Goal: Transaction & Acquisition: Purchase product/service

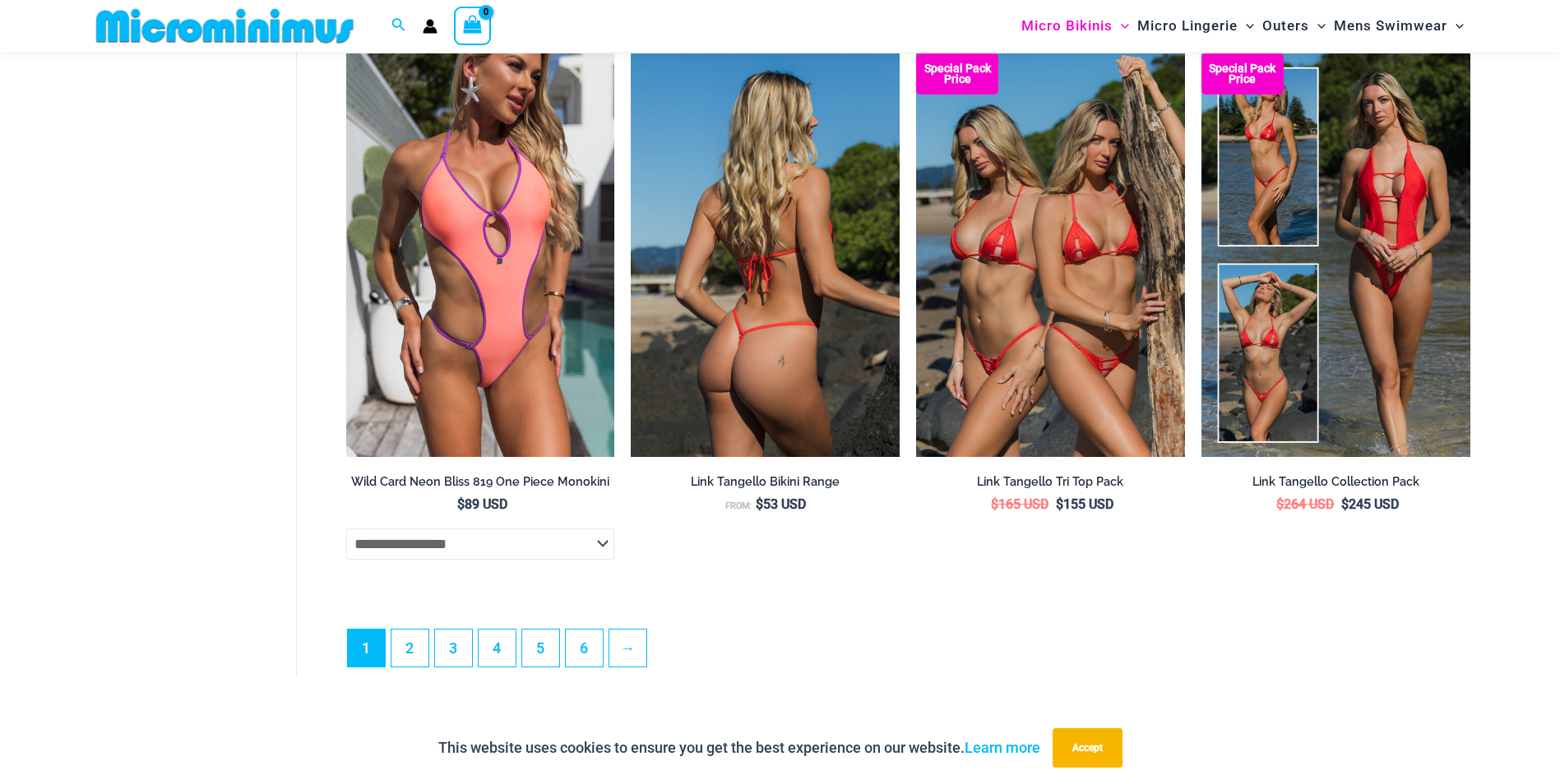
scroll to position [4424, 0]
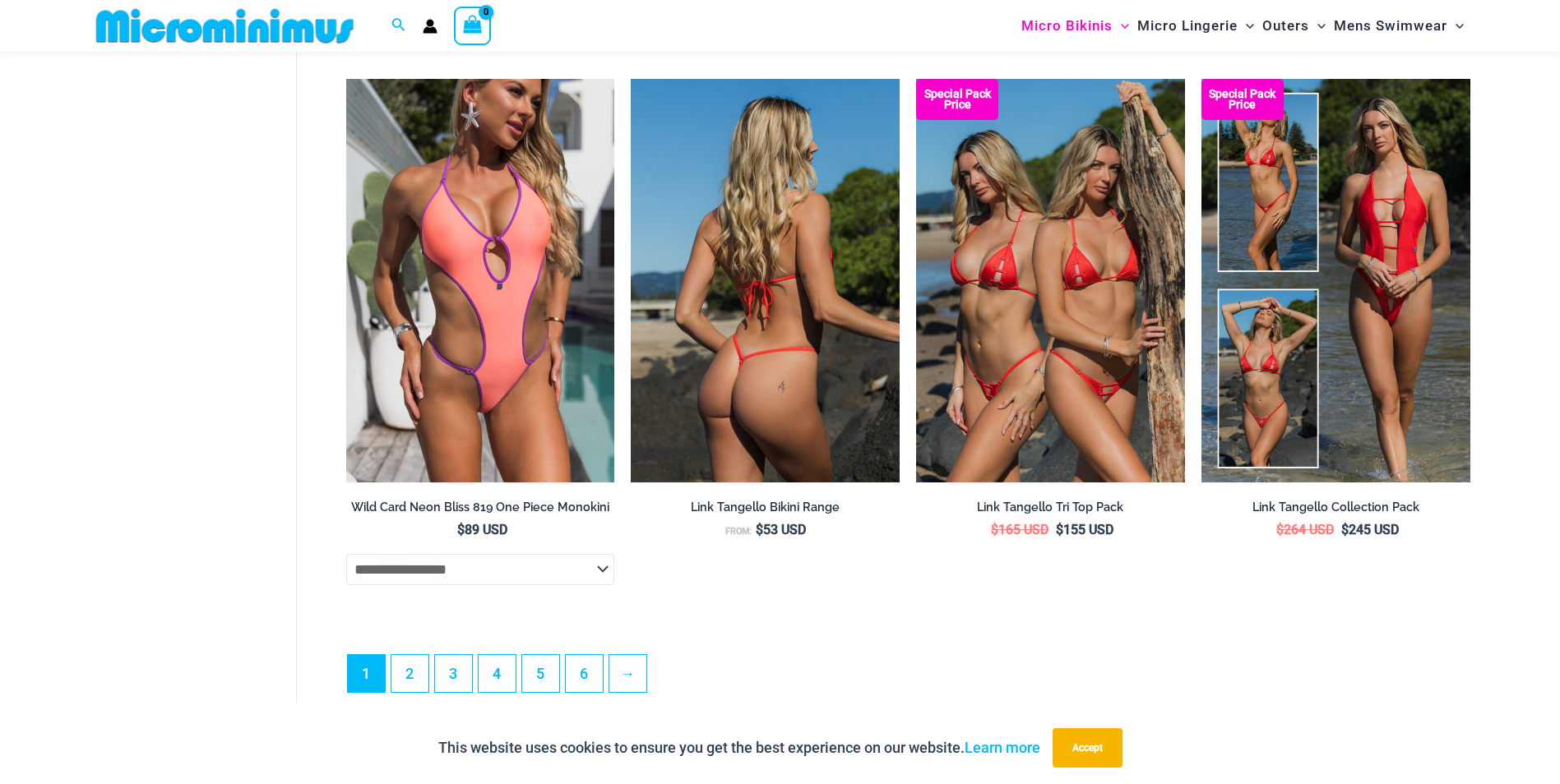
click at [786, 402] on img at bounding box center [765, 280] width 269 height 403
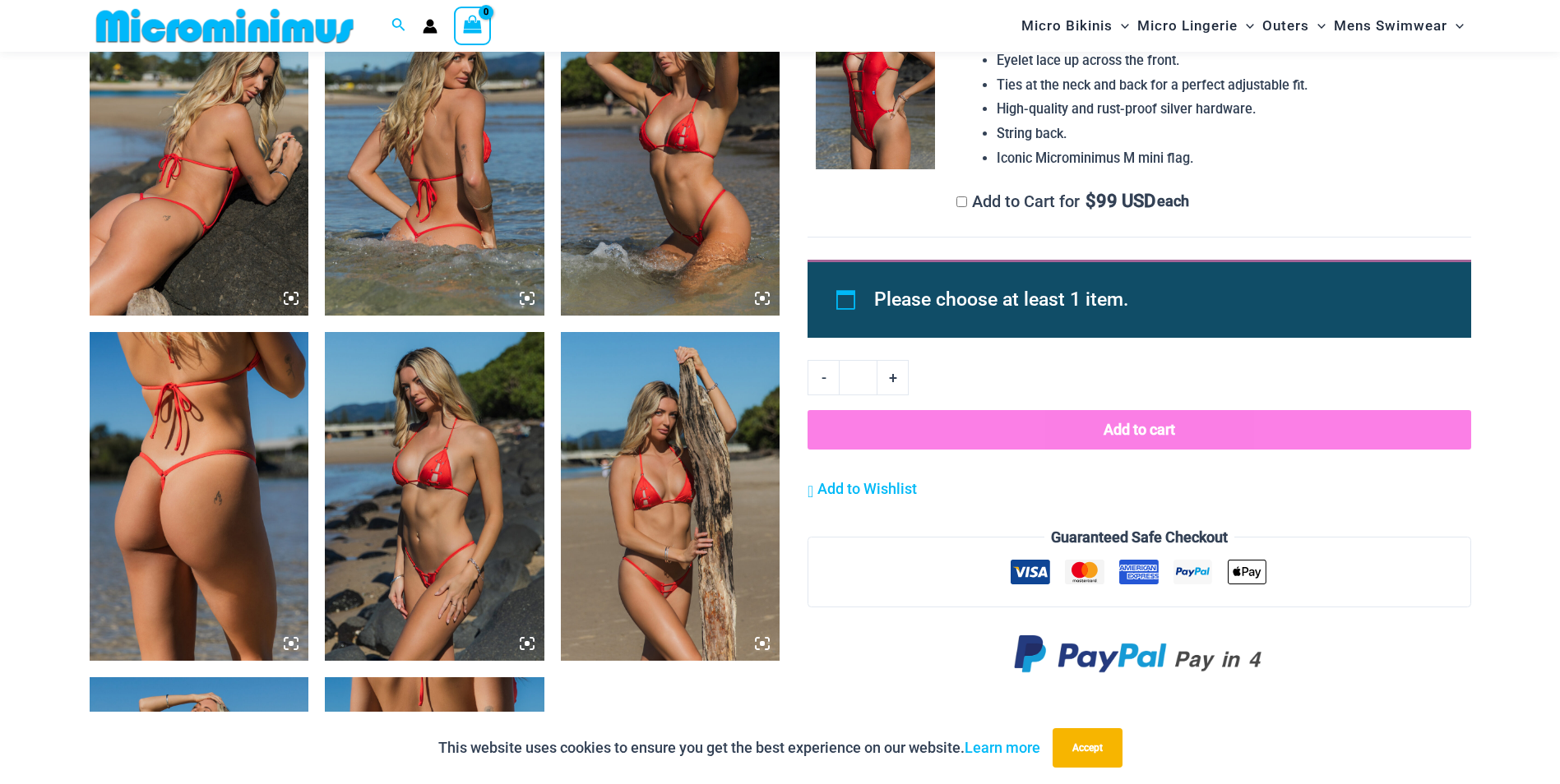
scroll to position [1550, 0]
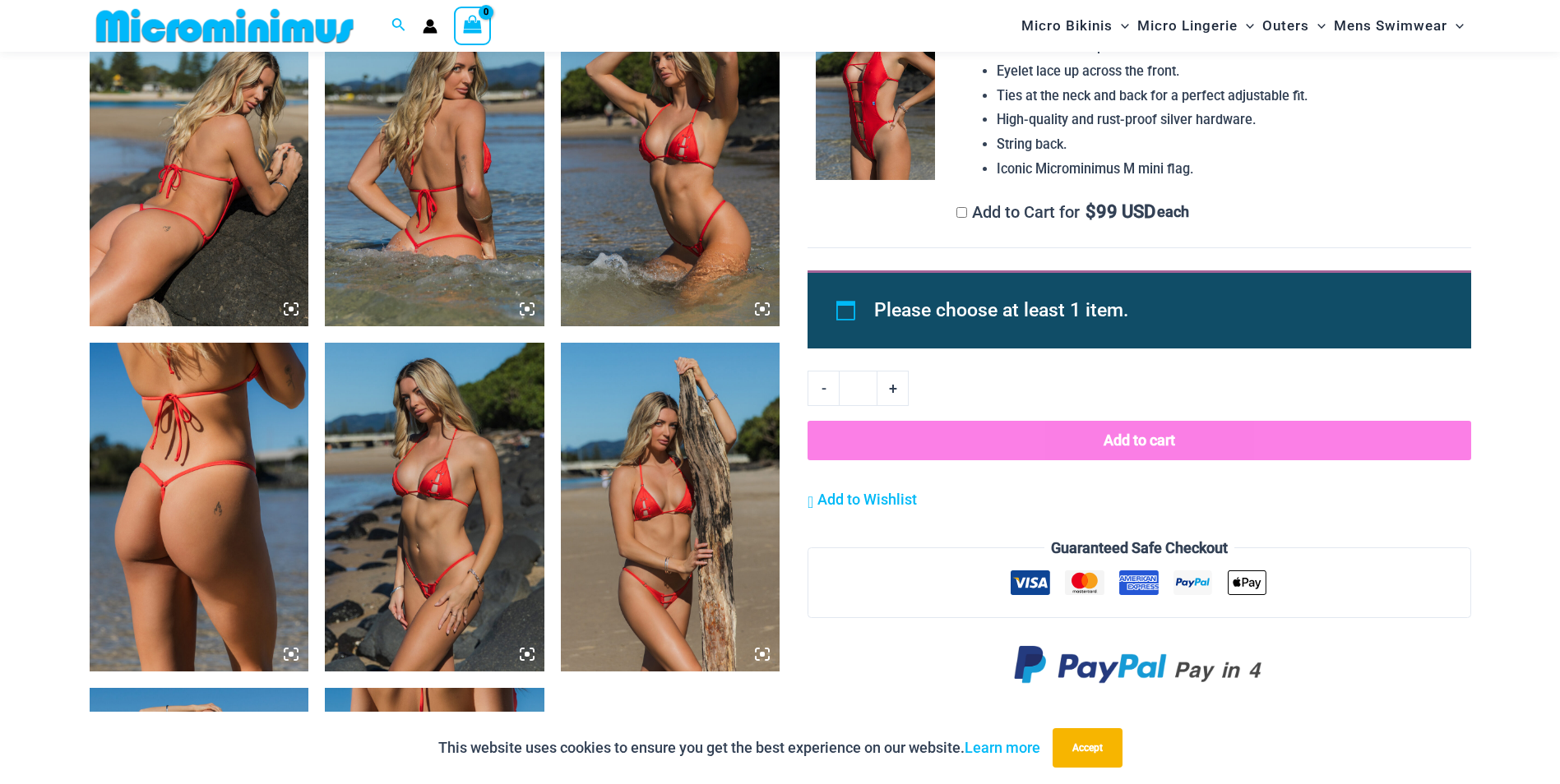
click at [589, 541] on img at bounding box center [671, 507] width 220 height 329
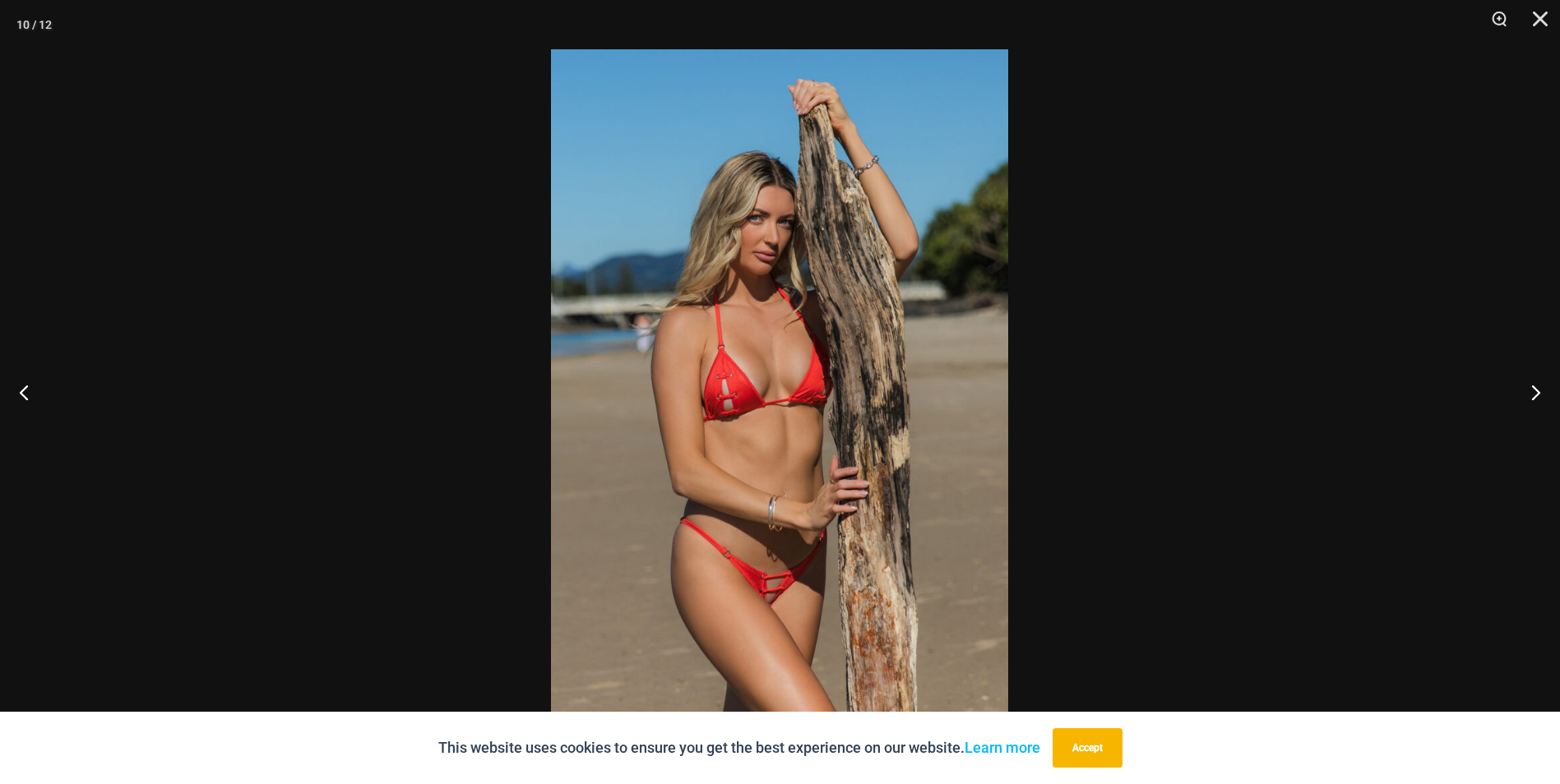
click at [589, 541] on img at bounding box center [780, 392] width 457 height 686
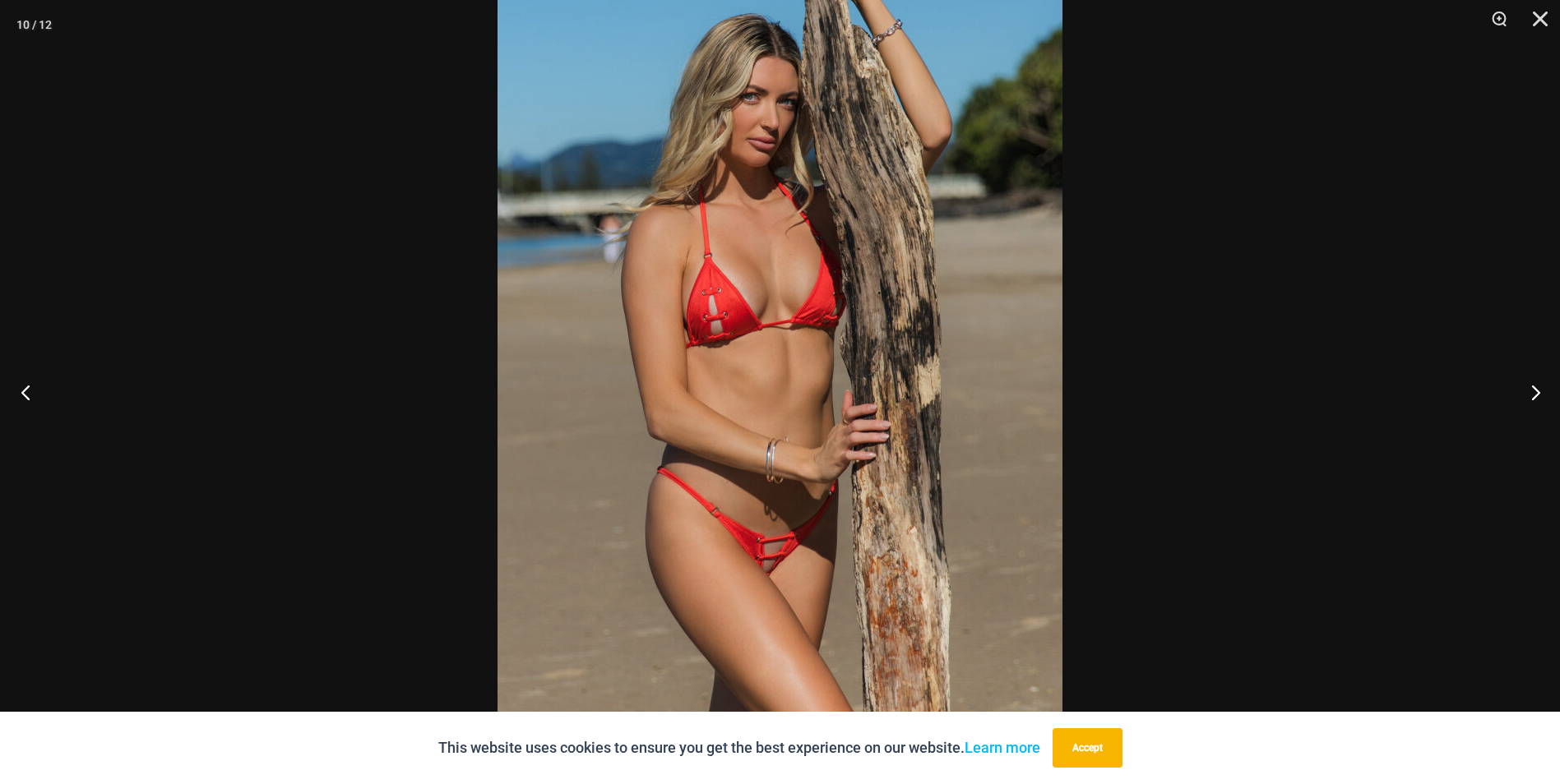
click at [28, 391] on button "Previous" at bounding box center [30, 392] width 61 height 83
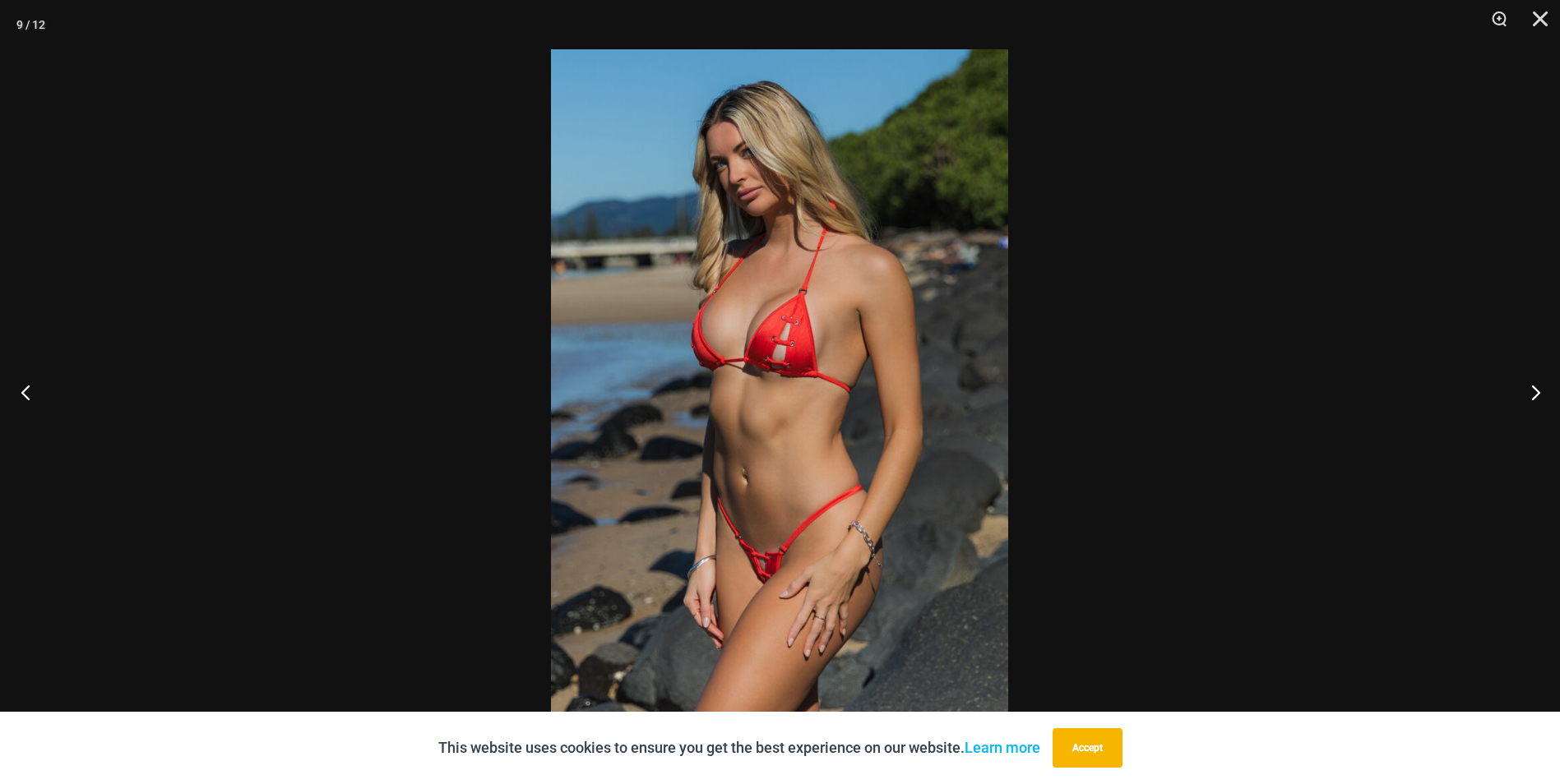
click at [28, 391] on button "Previous" at bounding box center [30, 392] width 61 height 83
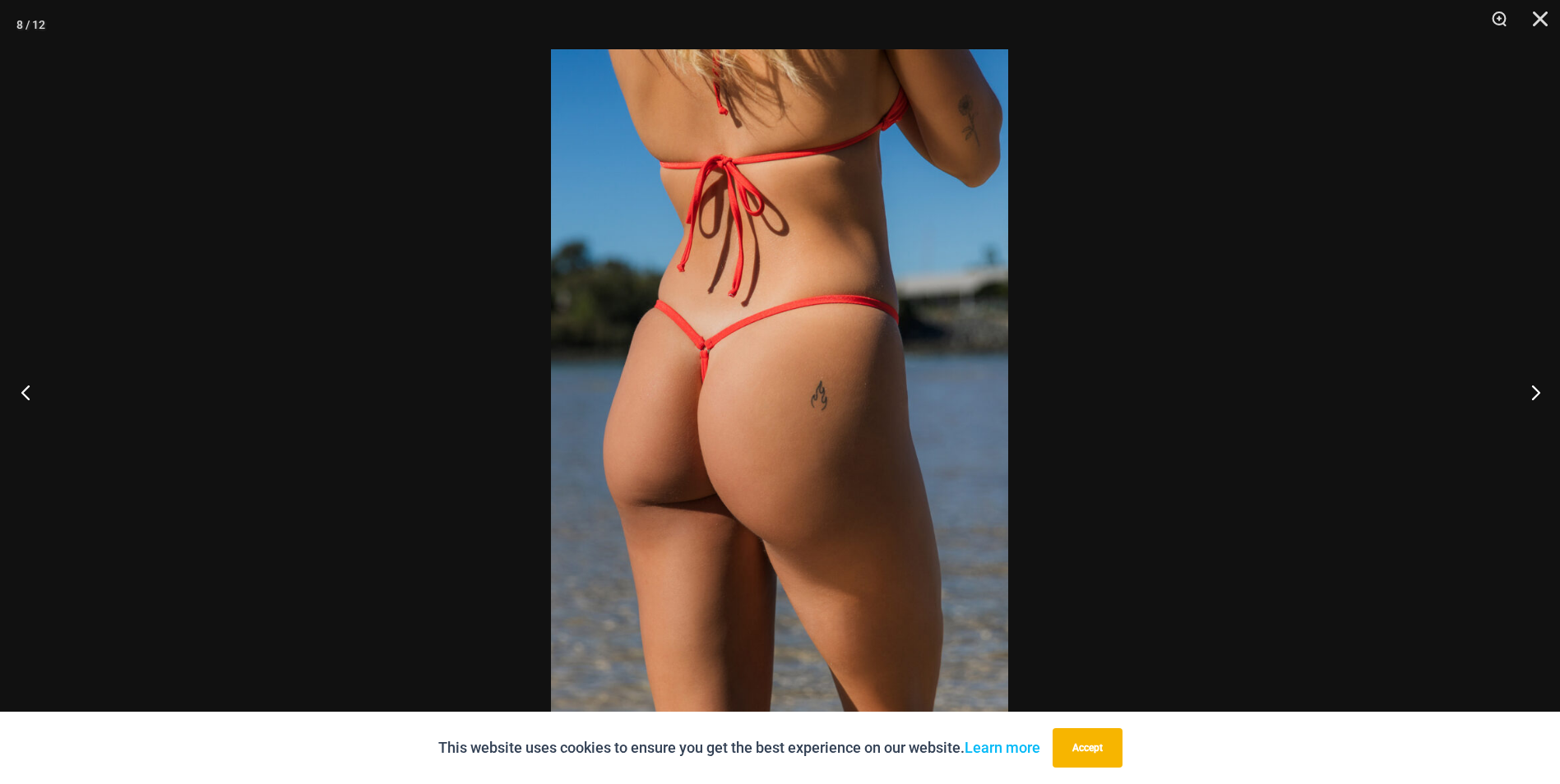
click at [28, 391] on button "Previous" at bounding box center [30, 392] width 61 height 83
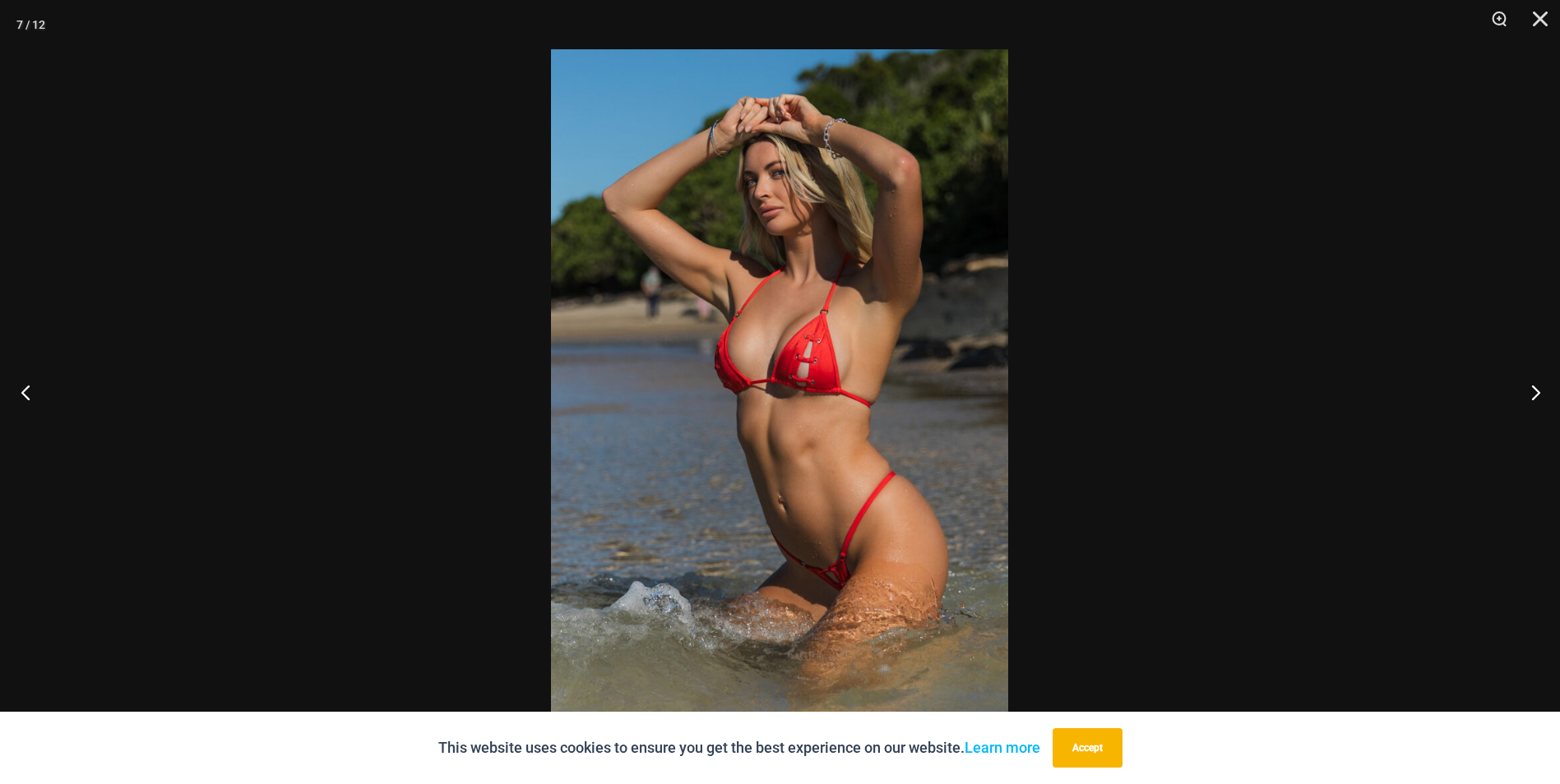
click at [28, 391] on button "Previous" at bounding box center [30, 392] width 61 height 83
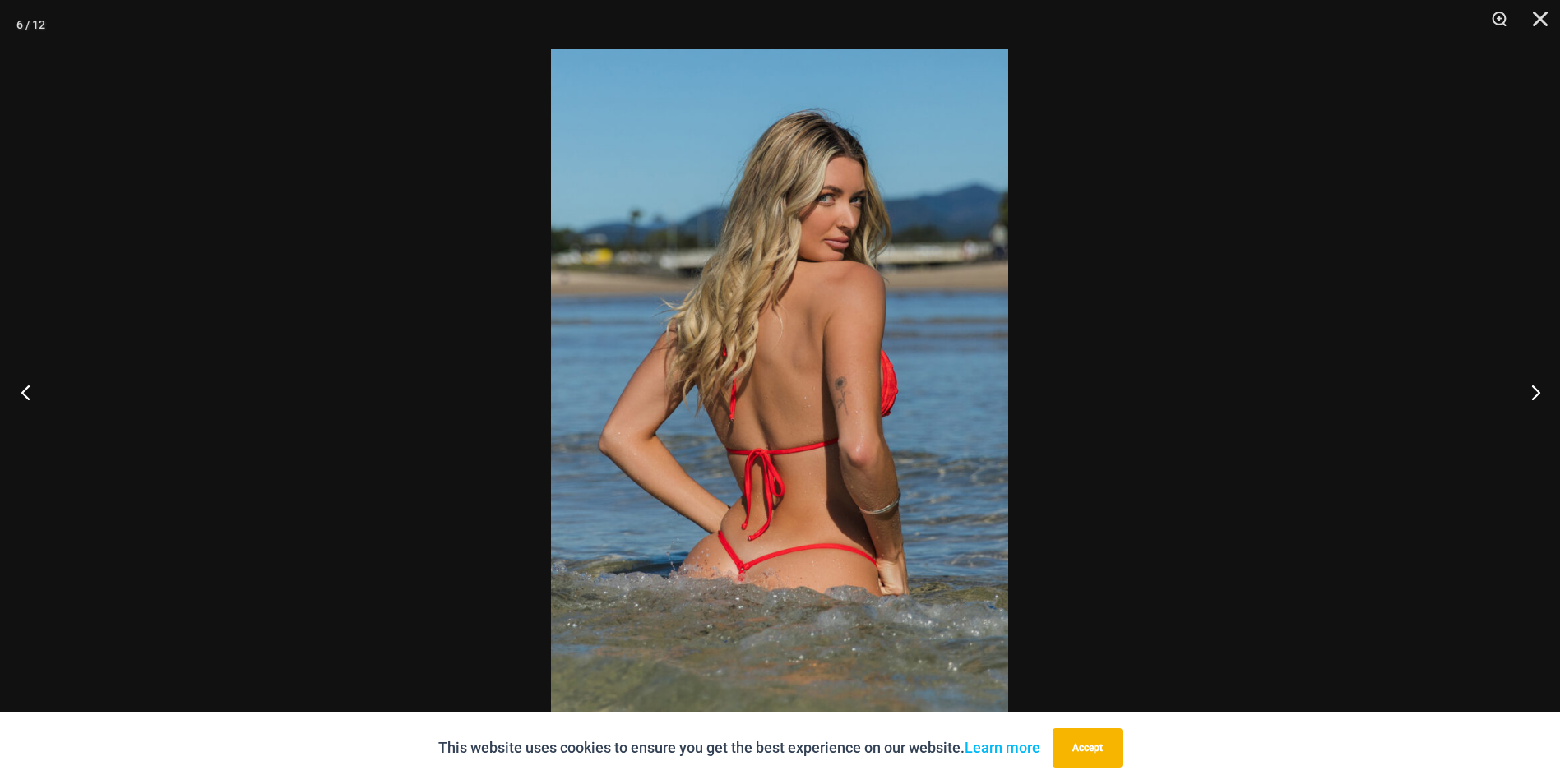
click at [28, 391] on button "Previous" at bounding box center [30, 392] width 61 height 83
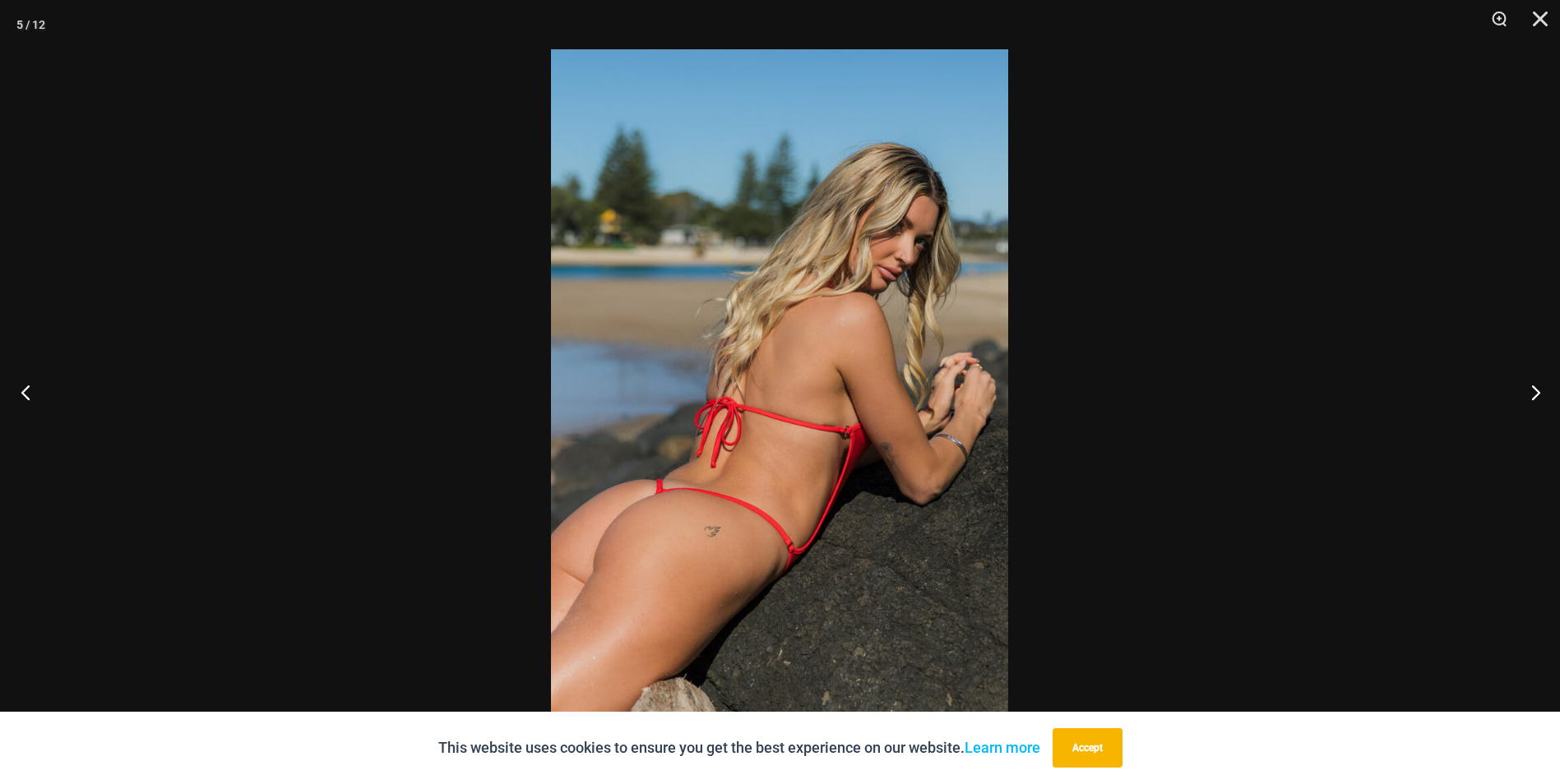
click at [28, 391] on button "Previous" at bounding box center [30, 392] width 61 height 83
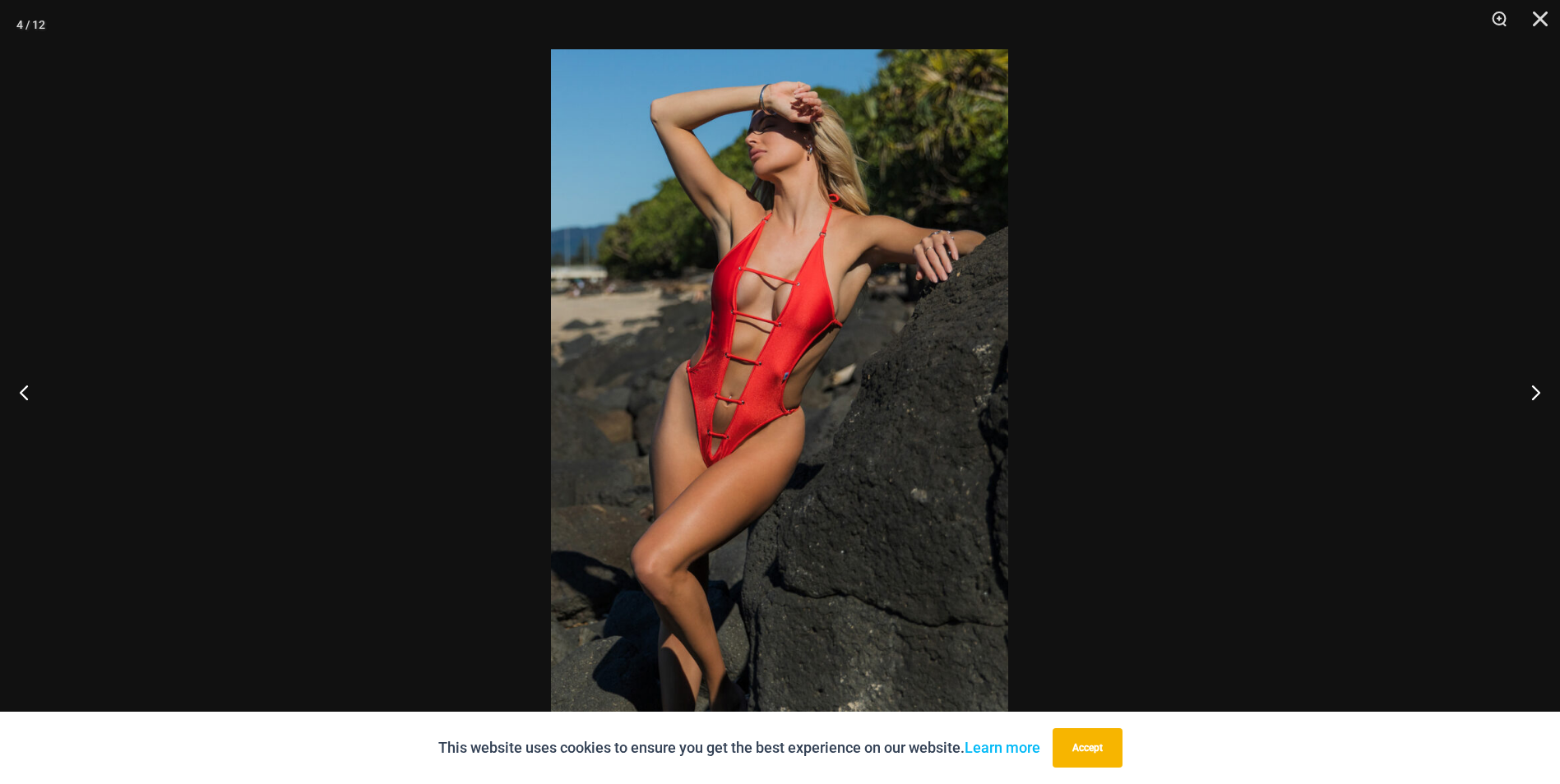
click at [707, 460] on img at bounding box center [780, 392] width 457 height 686
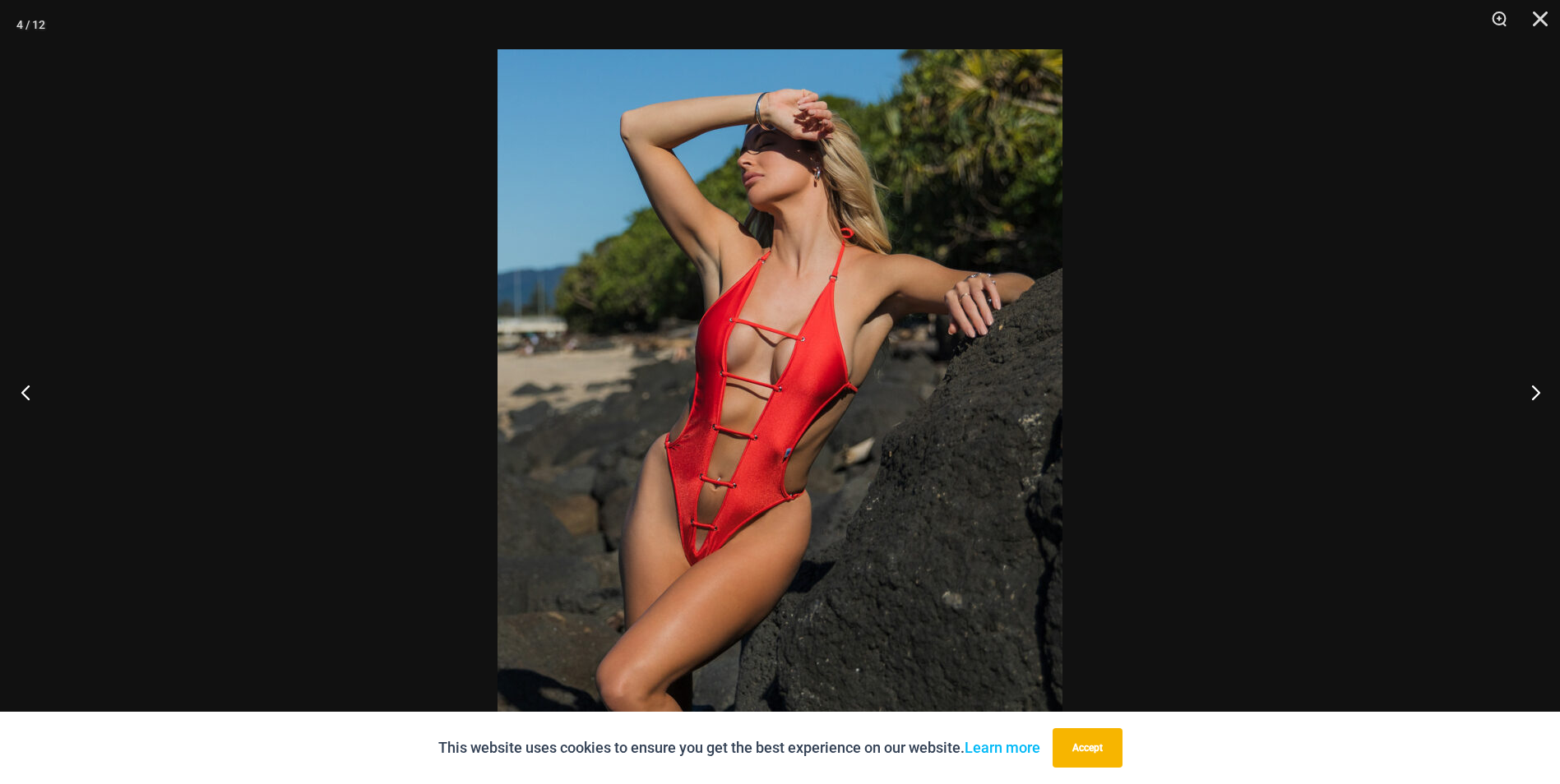
click at [28, 385] on button "Previous" at bounding box center [30, 392] width 61 height 83
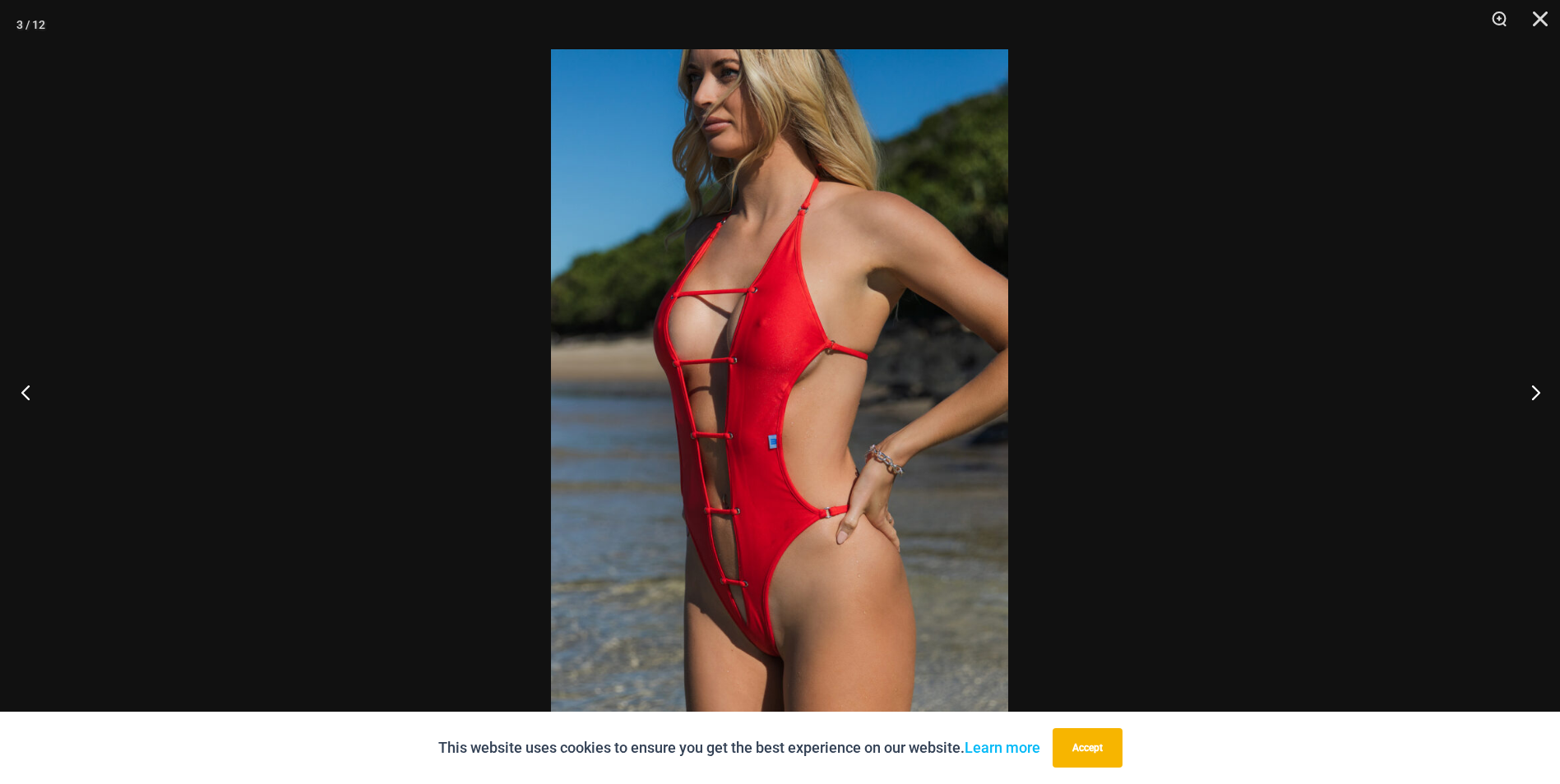
click at [26, 381] on button "Previous" at bounding box center [30, 392] width 61 height 83
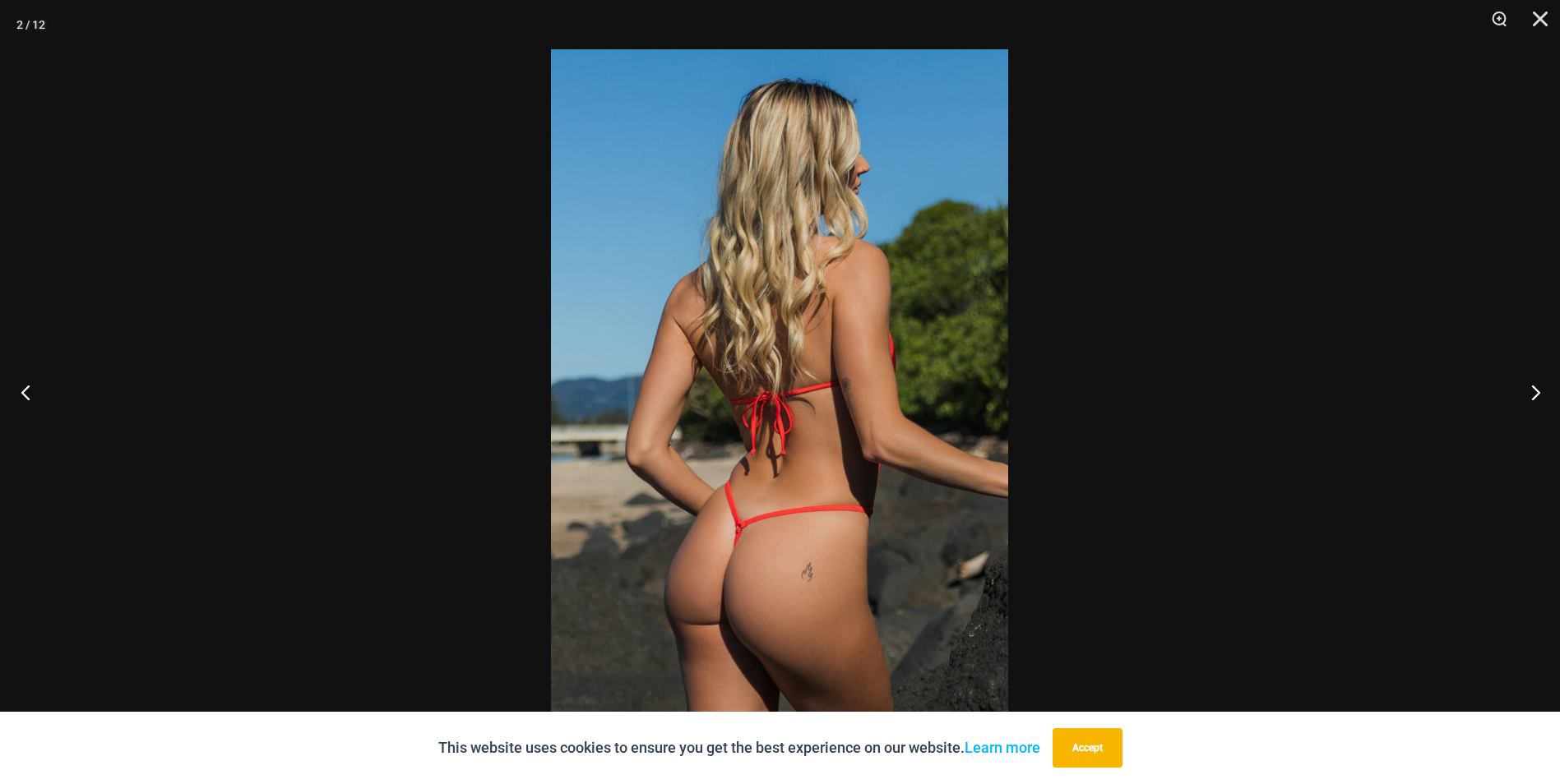
click at [26, 381] on button "Previous" at bounding box center [30, 392] width 61 height 83
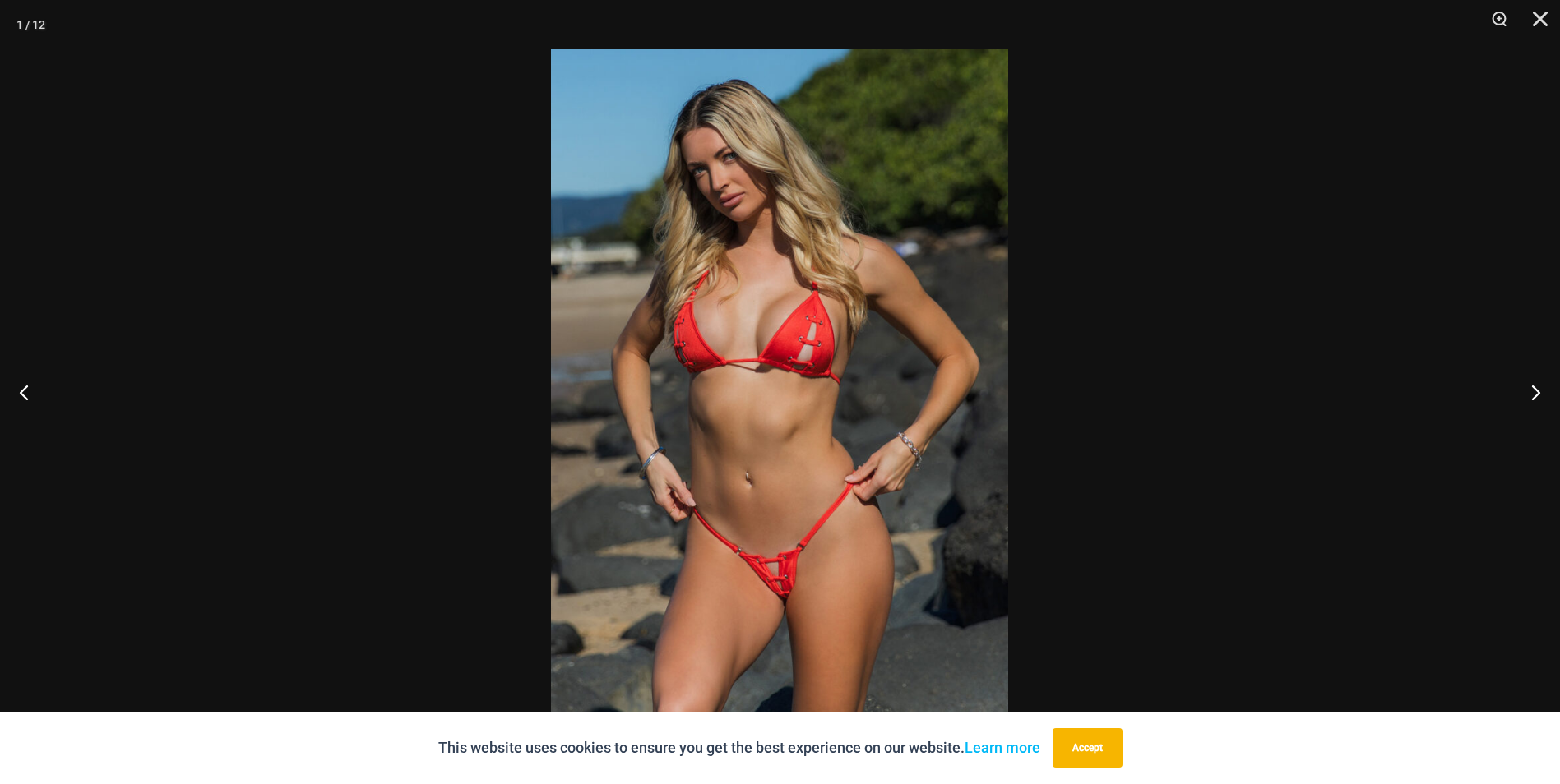
click at [686, 566] on img at bounding box center [780, 392] width 457 height 686
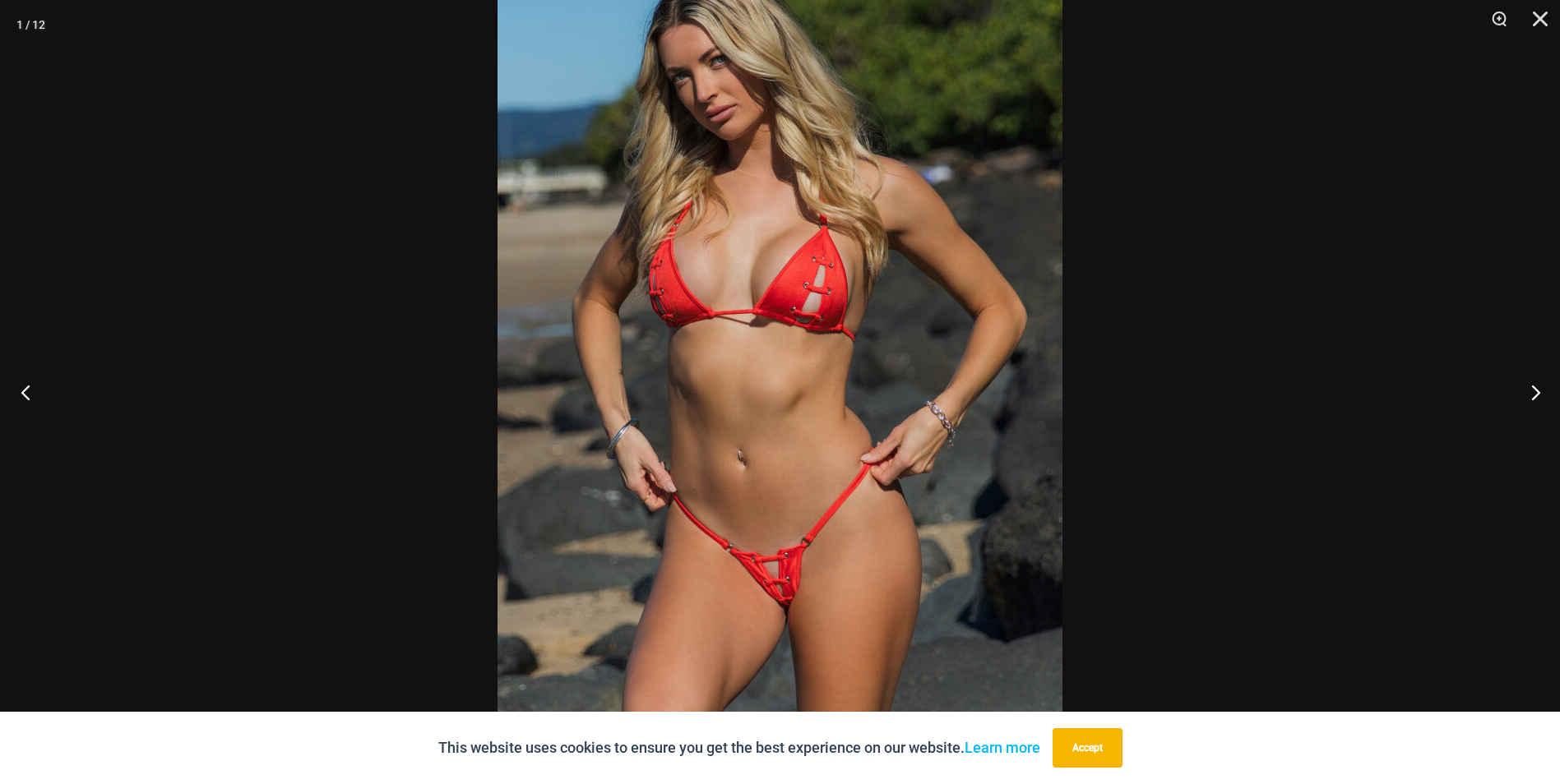
click at [26, 395] on button "Previous" at bounding box center [30, 392] width 61 height 83
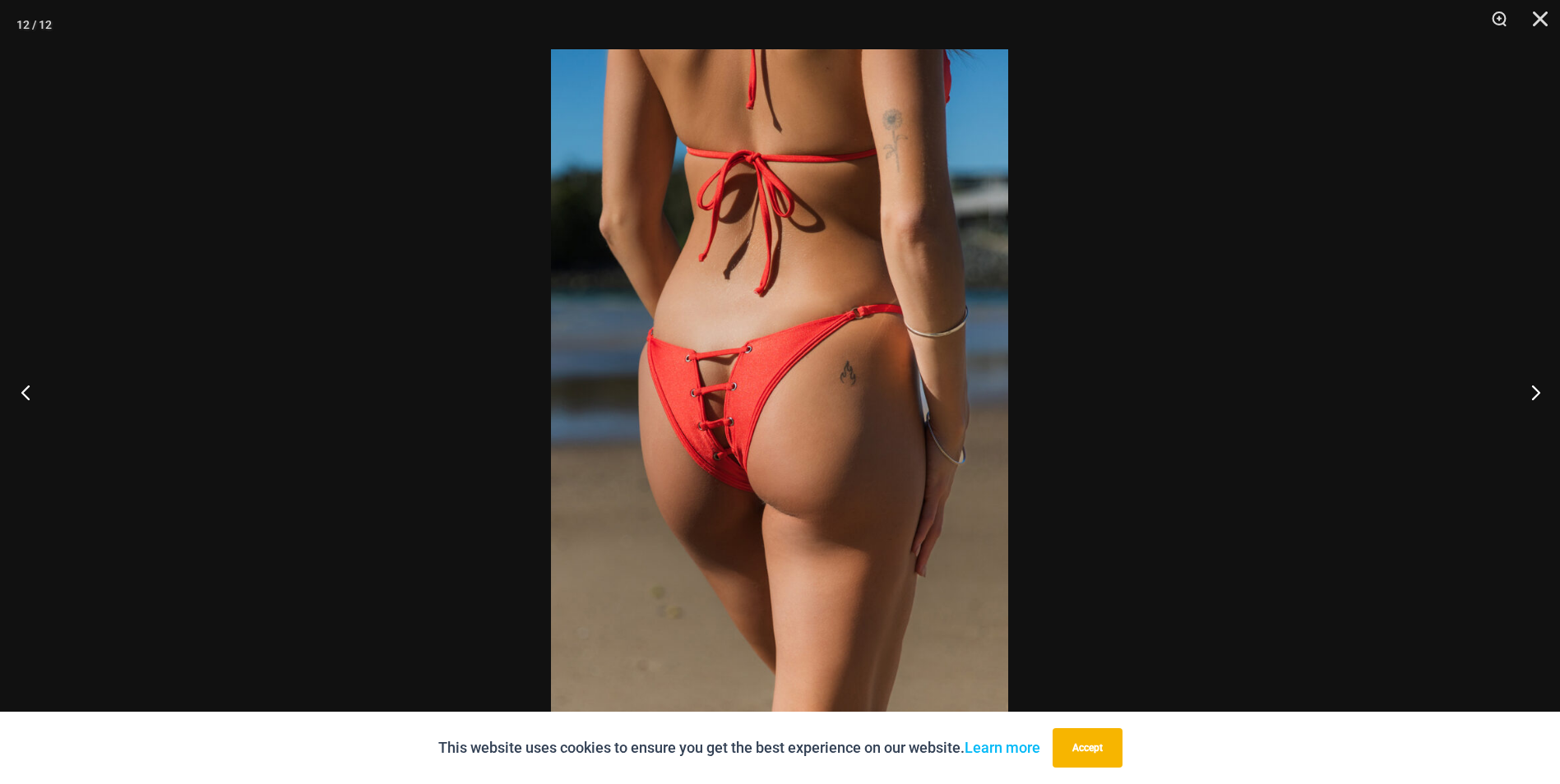
click at [25, 395] on button "Previous" at bounding box center [30, 392] width 61 height 83
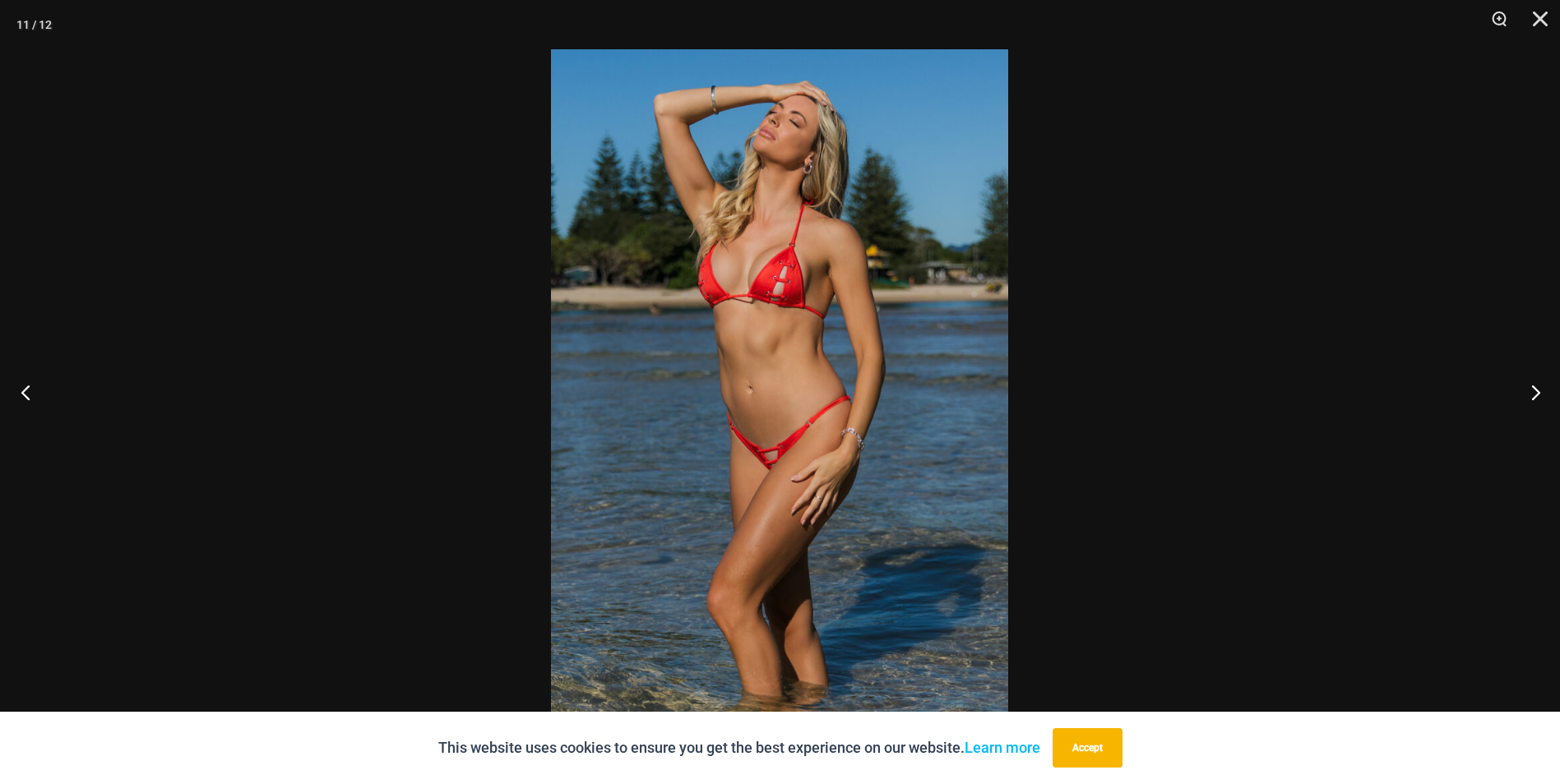
click at [25, 395] on button "Previous" at bounding box center [30, 392] width 61 height 83
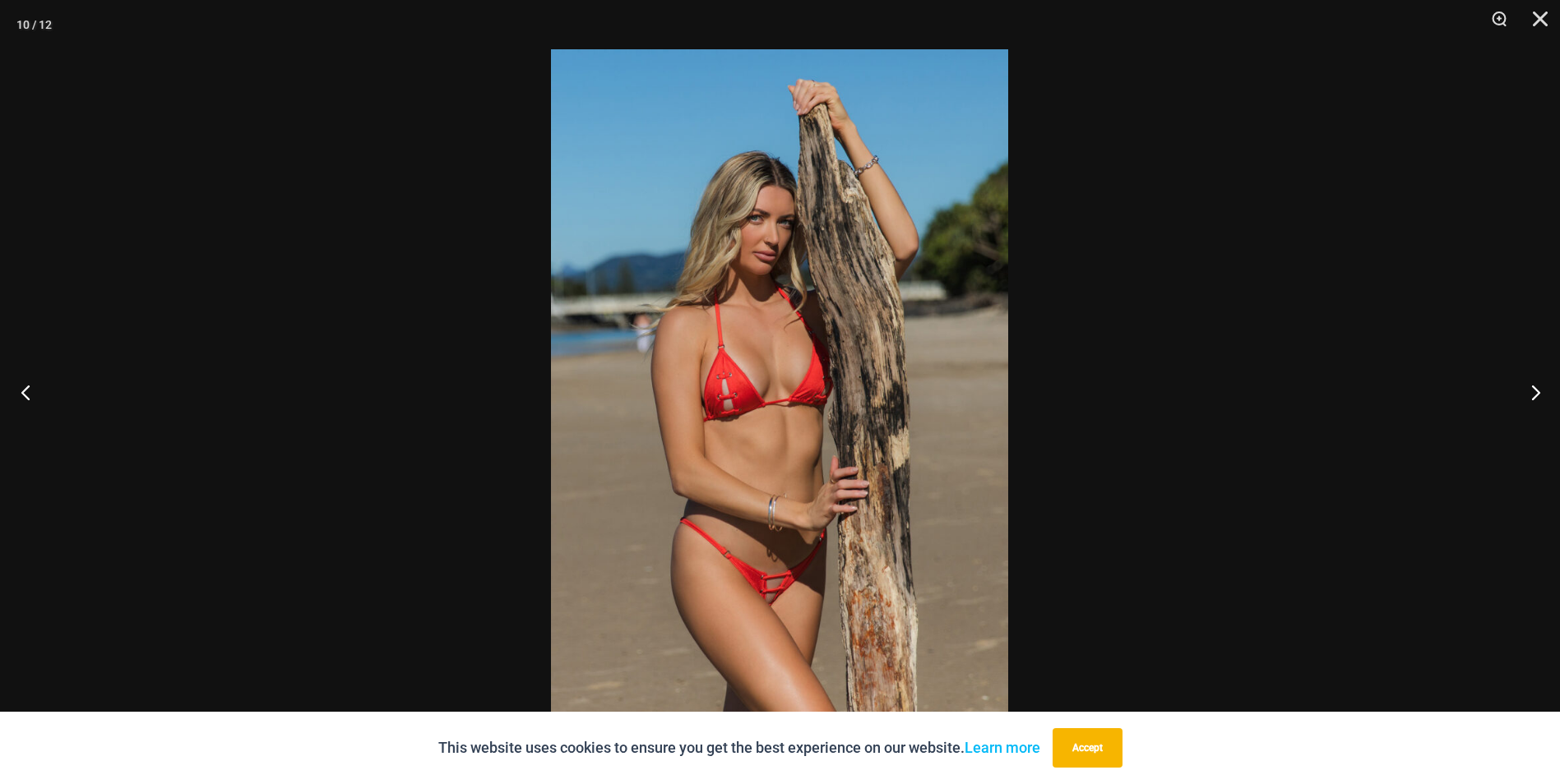
click at [25, 395] on button "Previous" at bounding box center [30, 392] width 61 height 83
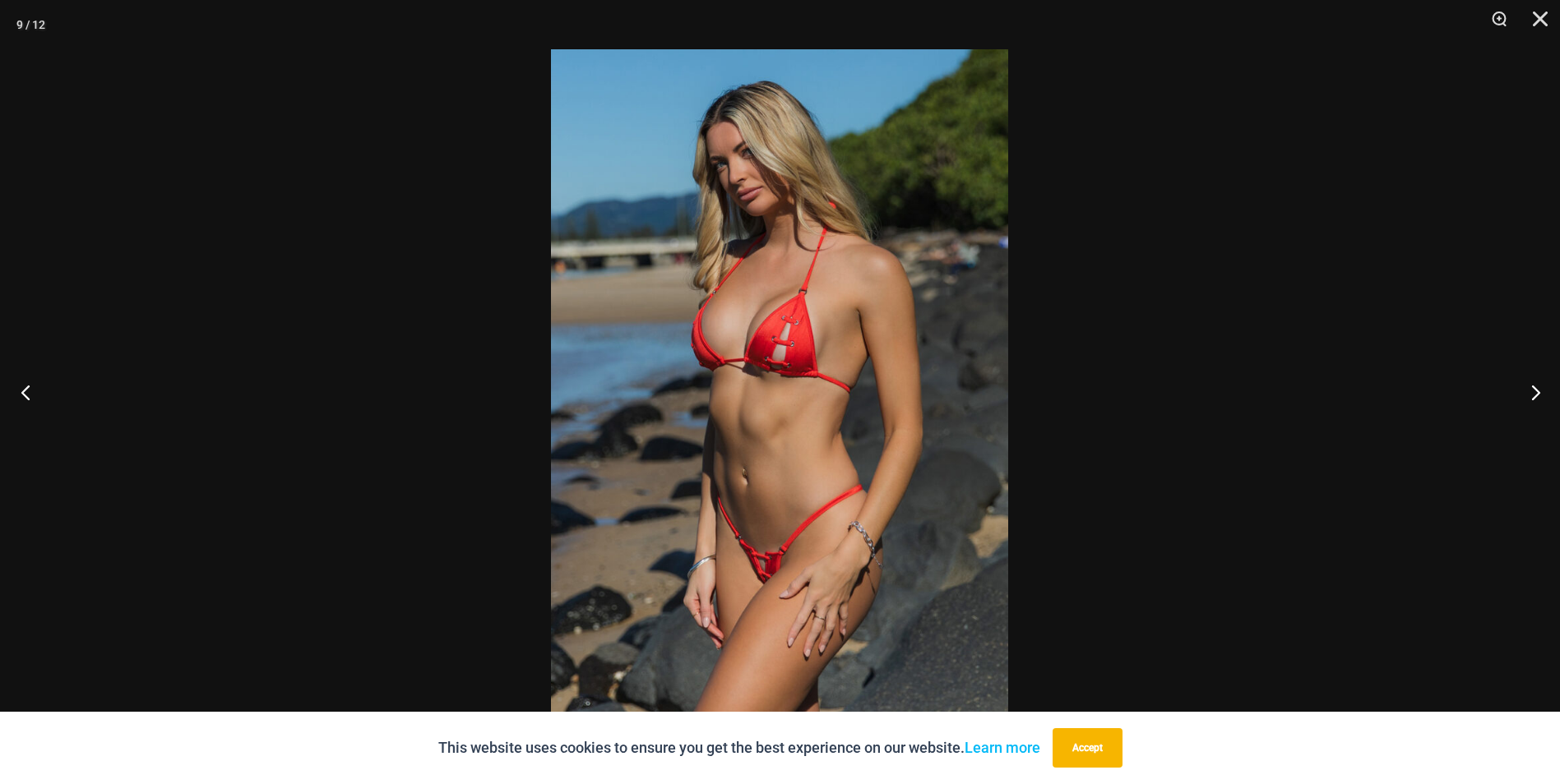
click at [25, 395] on button "Previous" at bounding box center [30, 392] width 61 height 83
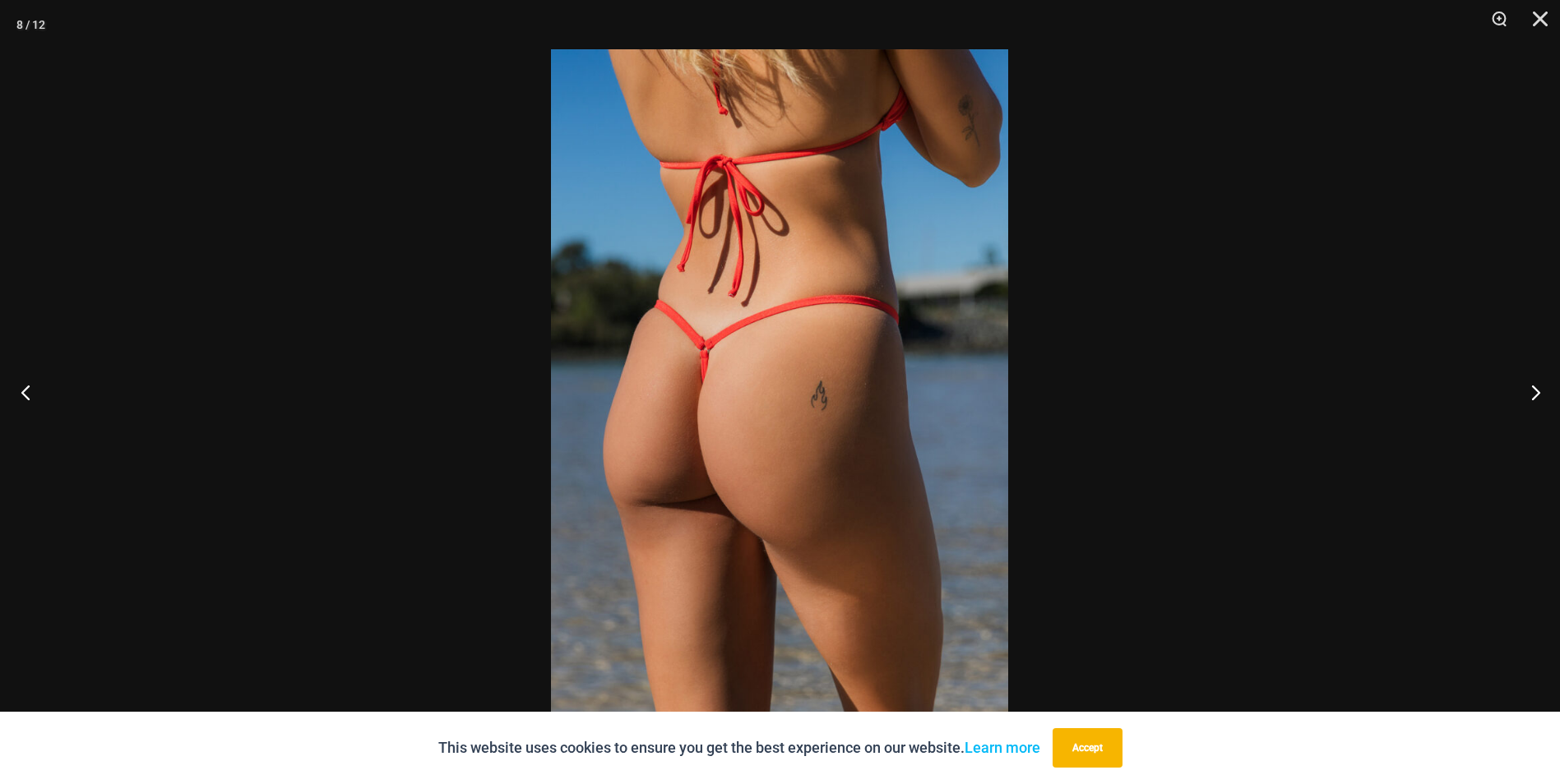
click at [25, 395] on button "Previous" at bounding box center [30, 392] width 61 height 83
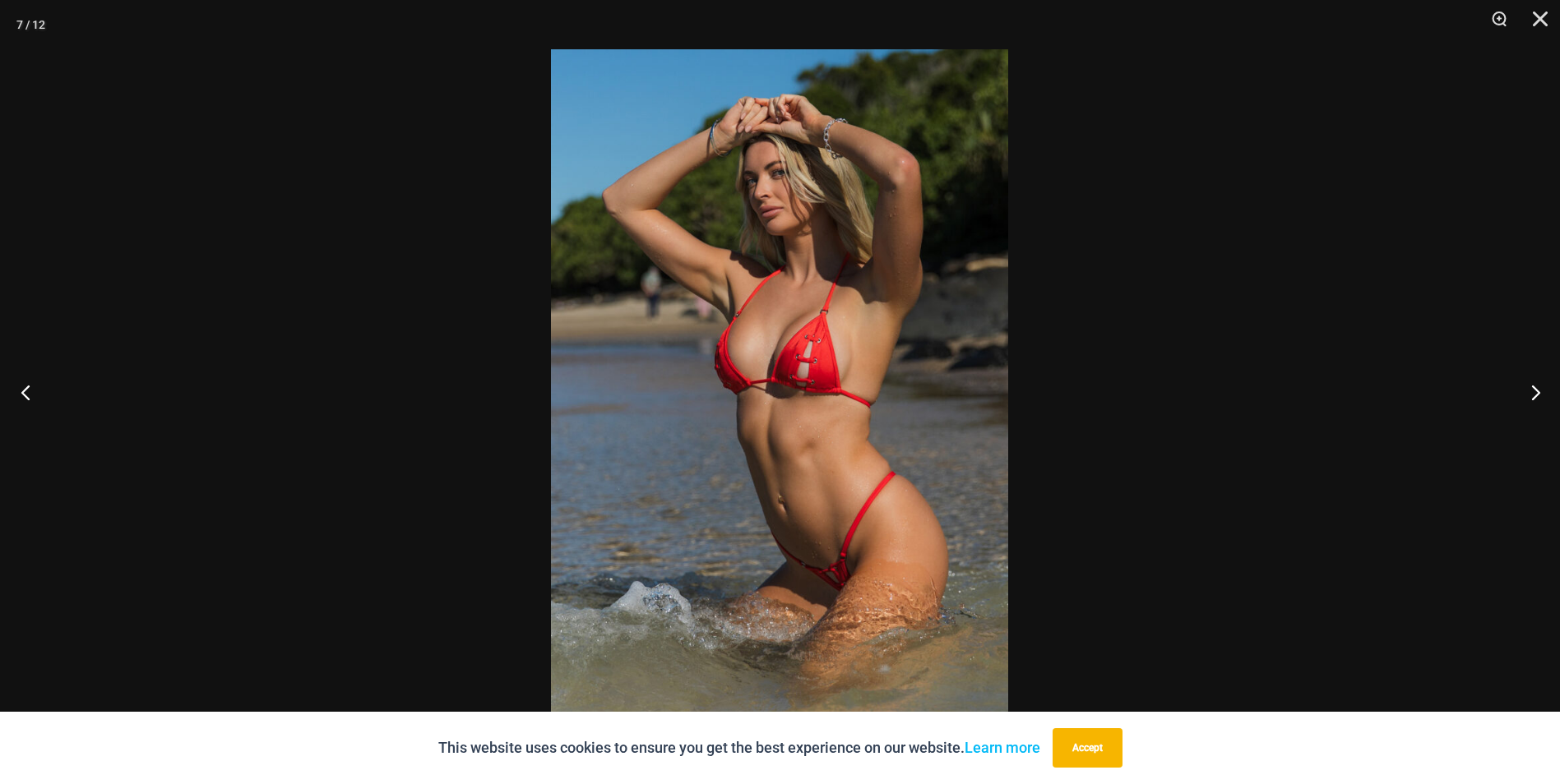
click at [25, 395] on button "Previous" at bounding box center [30, 392] width 61 height 83
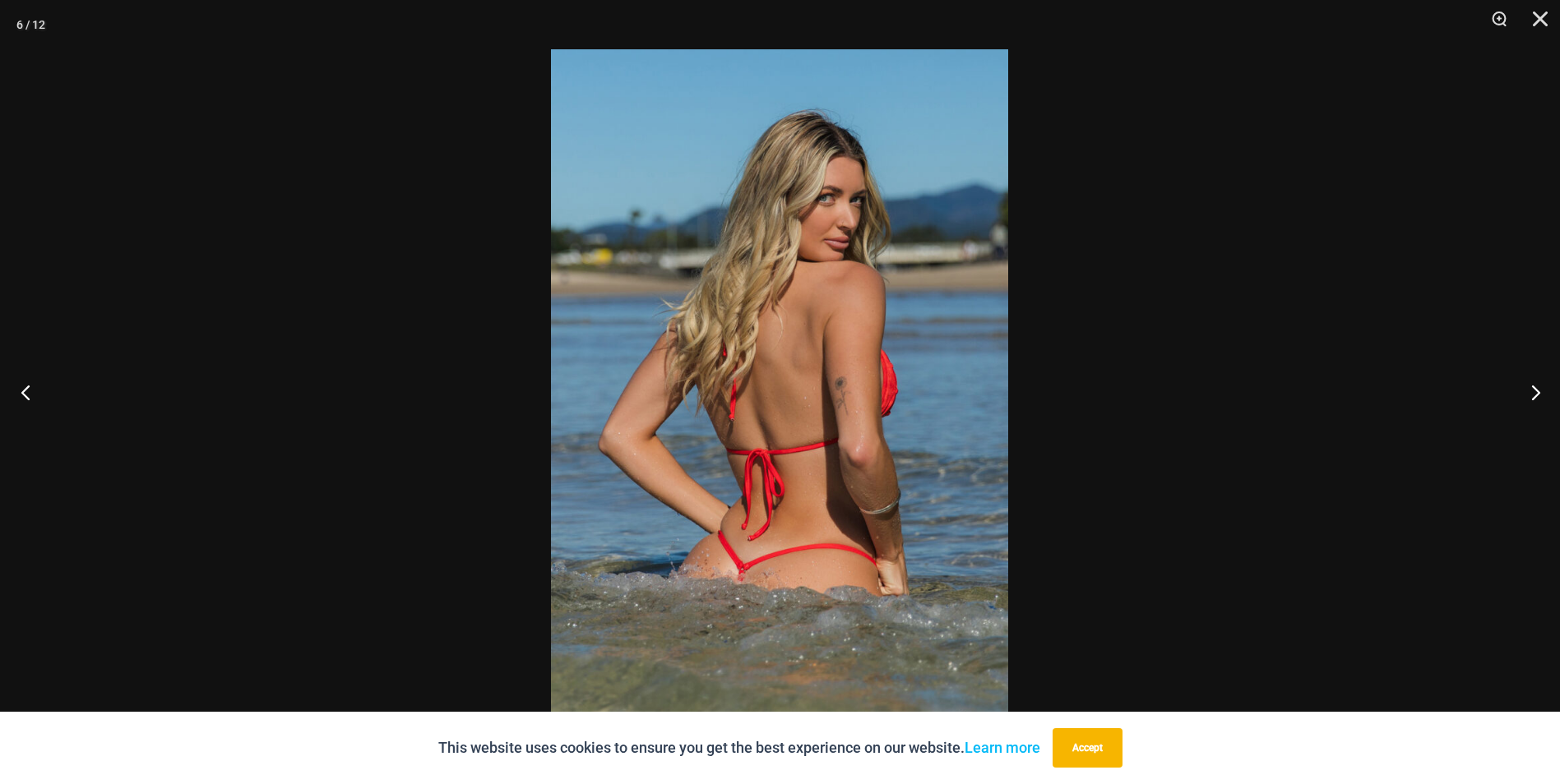
click at [25, 395] on button "Previous" at bounding box center [30, 392] width 61 height 83
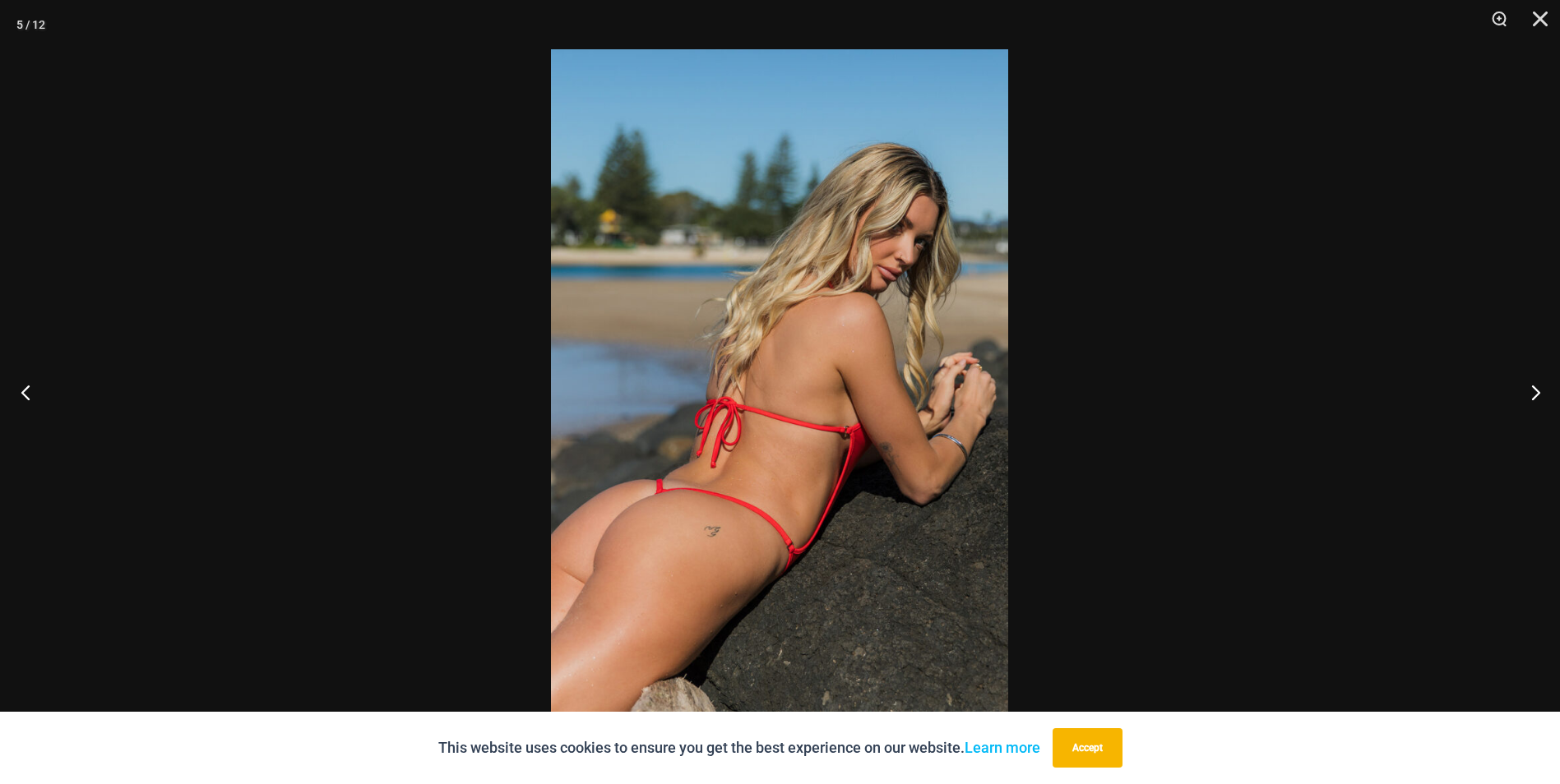
click at [25, 395] on button "Previous" at bounding box center [30, 392] width 61 height 83
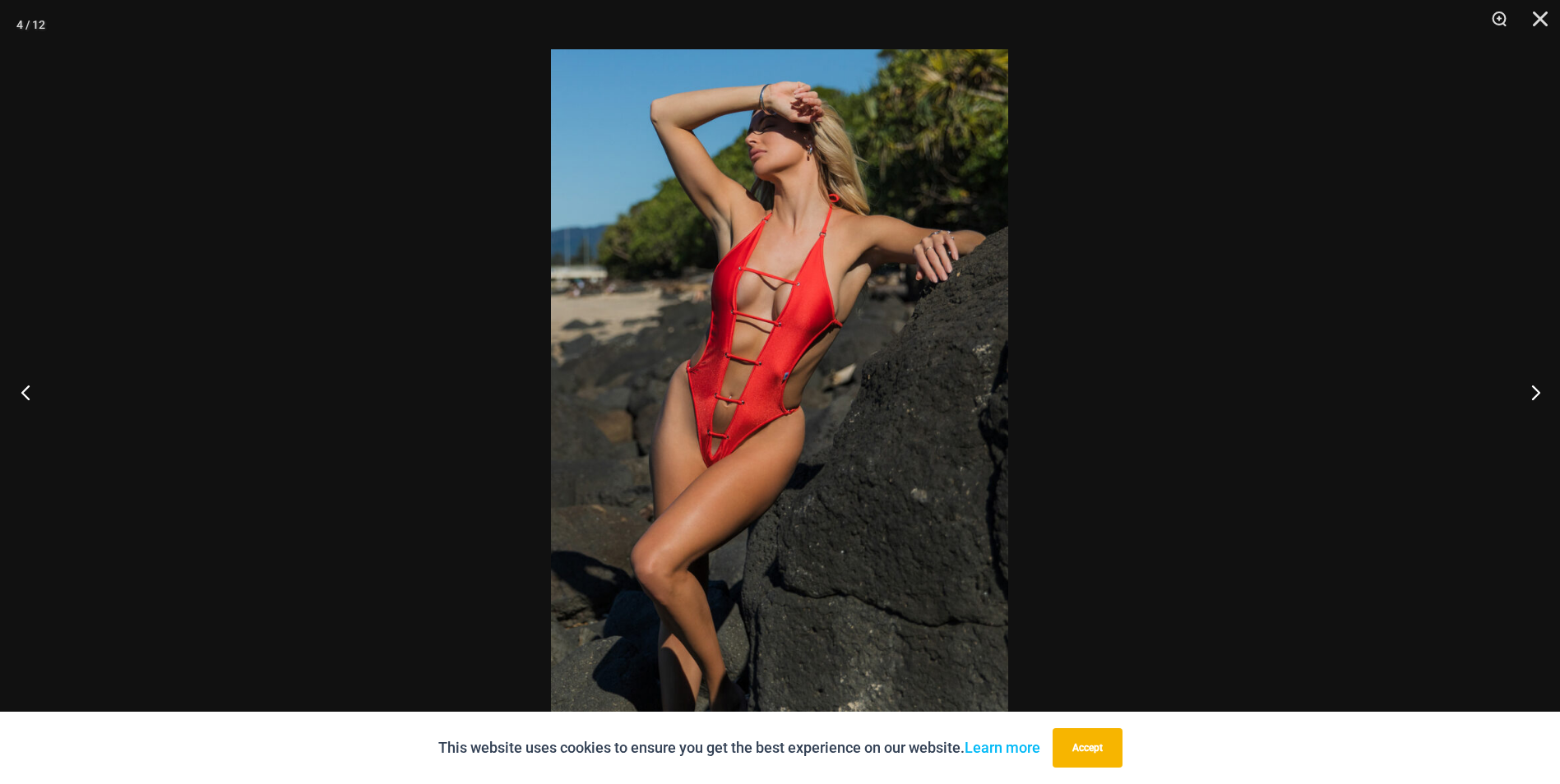
click at [25, 395] on button "Previous" at bounding box center [30, 392] width 61 height 83
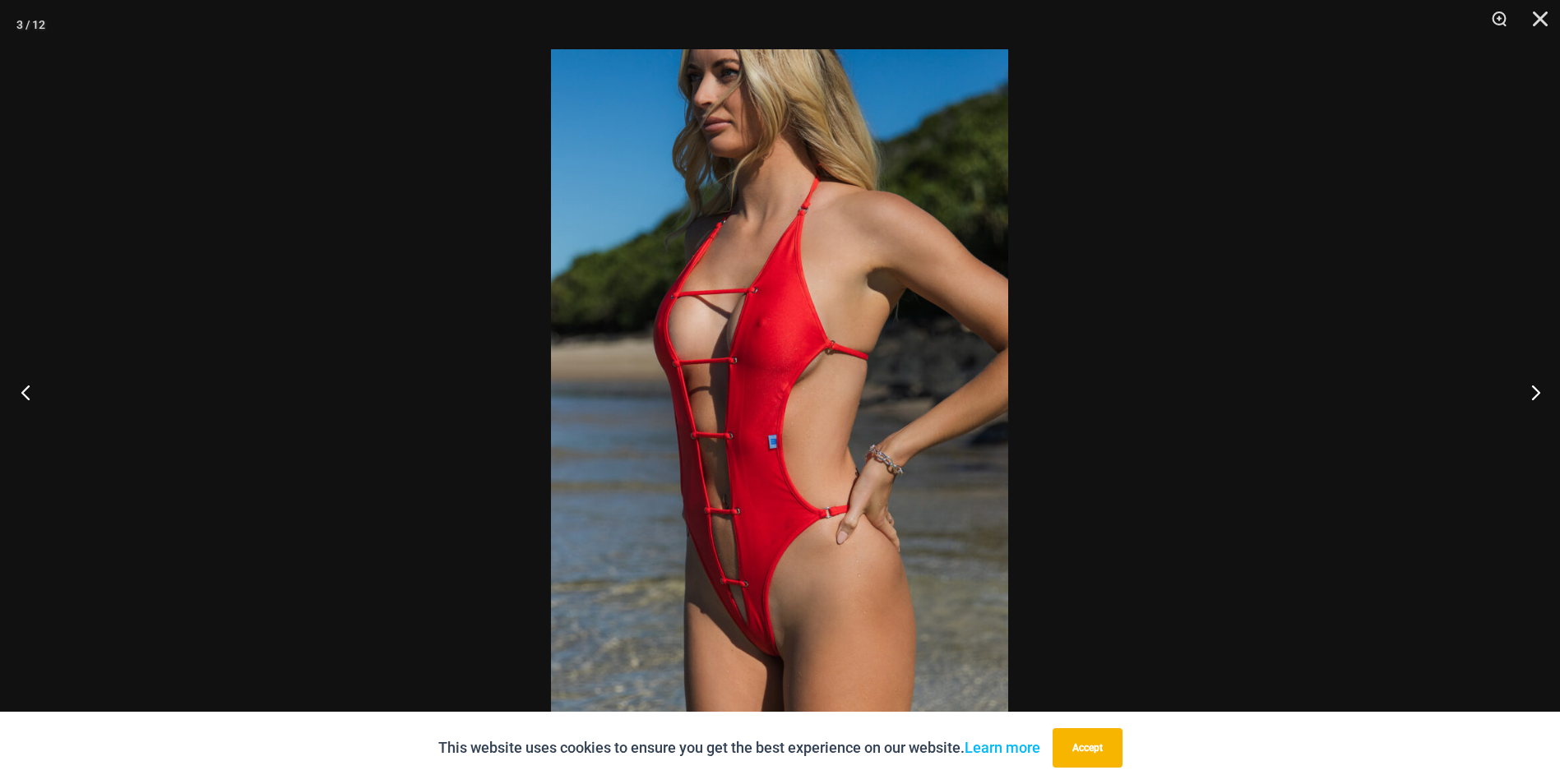
click at [25, 395] on button "Previous" at bounding box center [30, 392] width 61 height 83
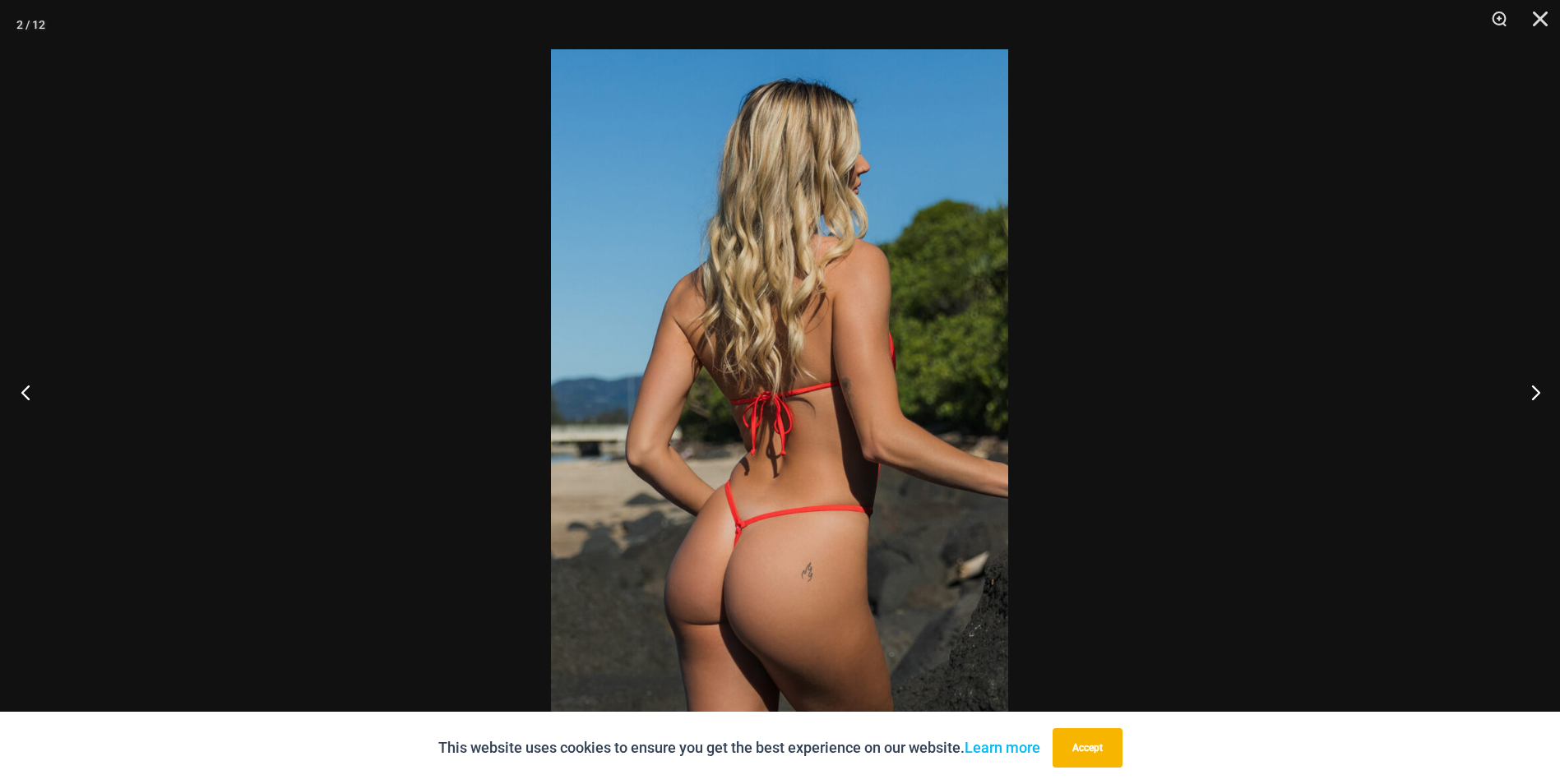
click at [25, 395] on button "Previous" at bounding box center [30, 392] width 61 height 83
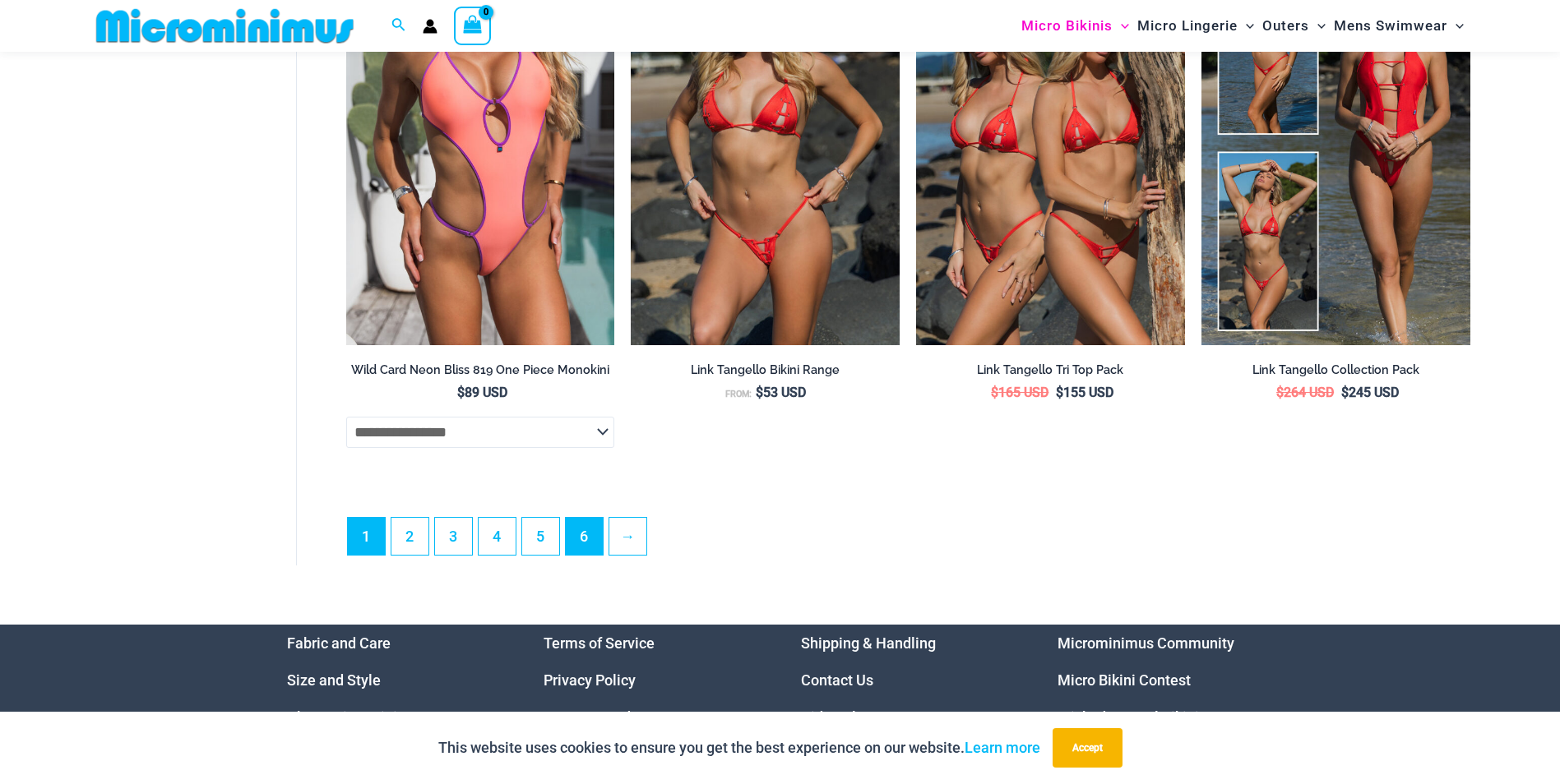
scroll to position [4590, 0]
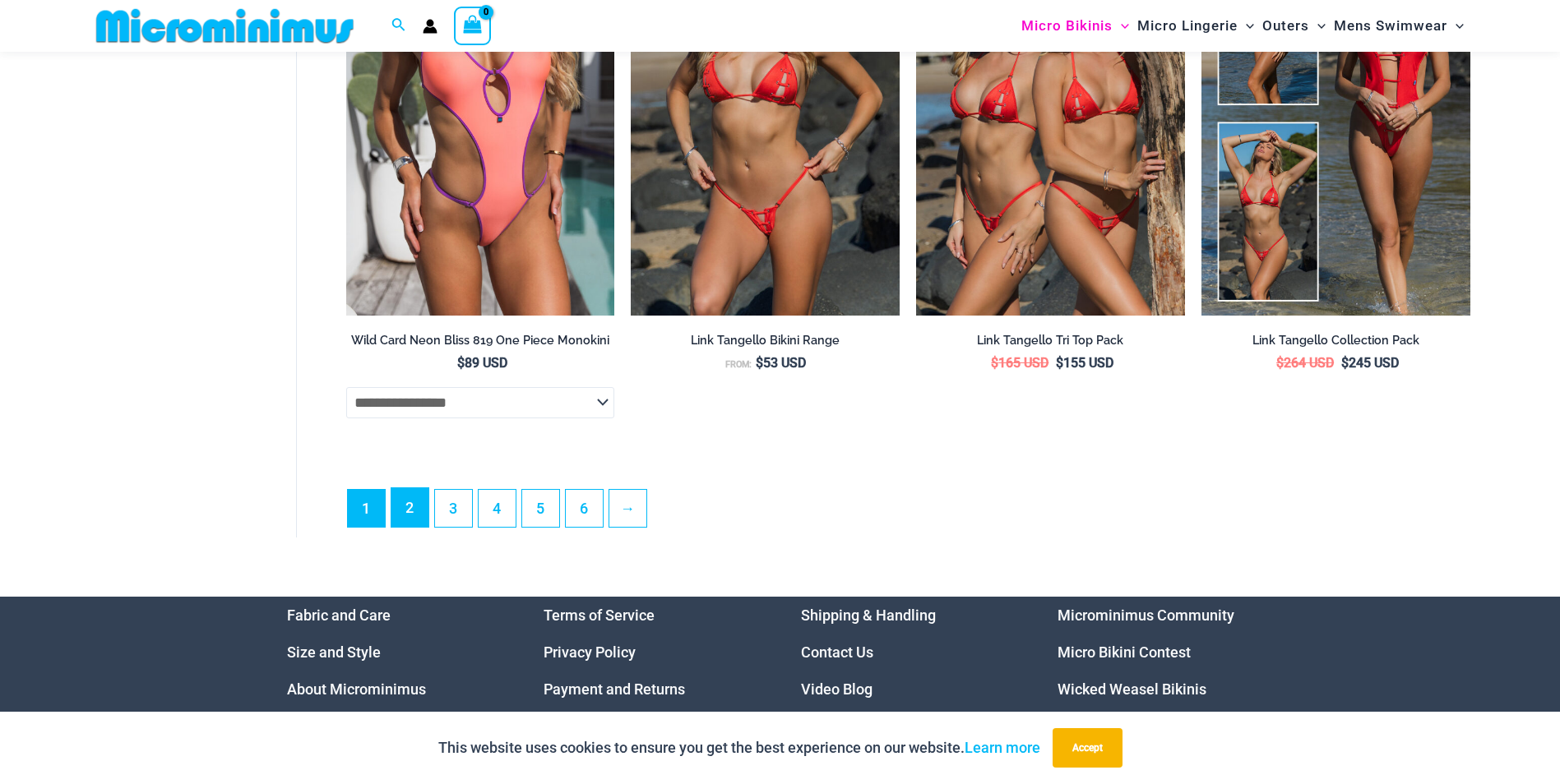
click at [407, 527] on link "2" at bounding box center [410, 508] width 37 height 39
click at [402, 526] on link "2" at bounding box center [410, 508] width 37 height 39
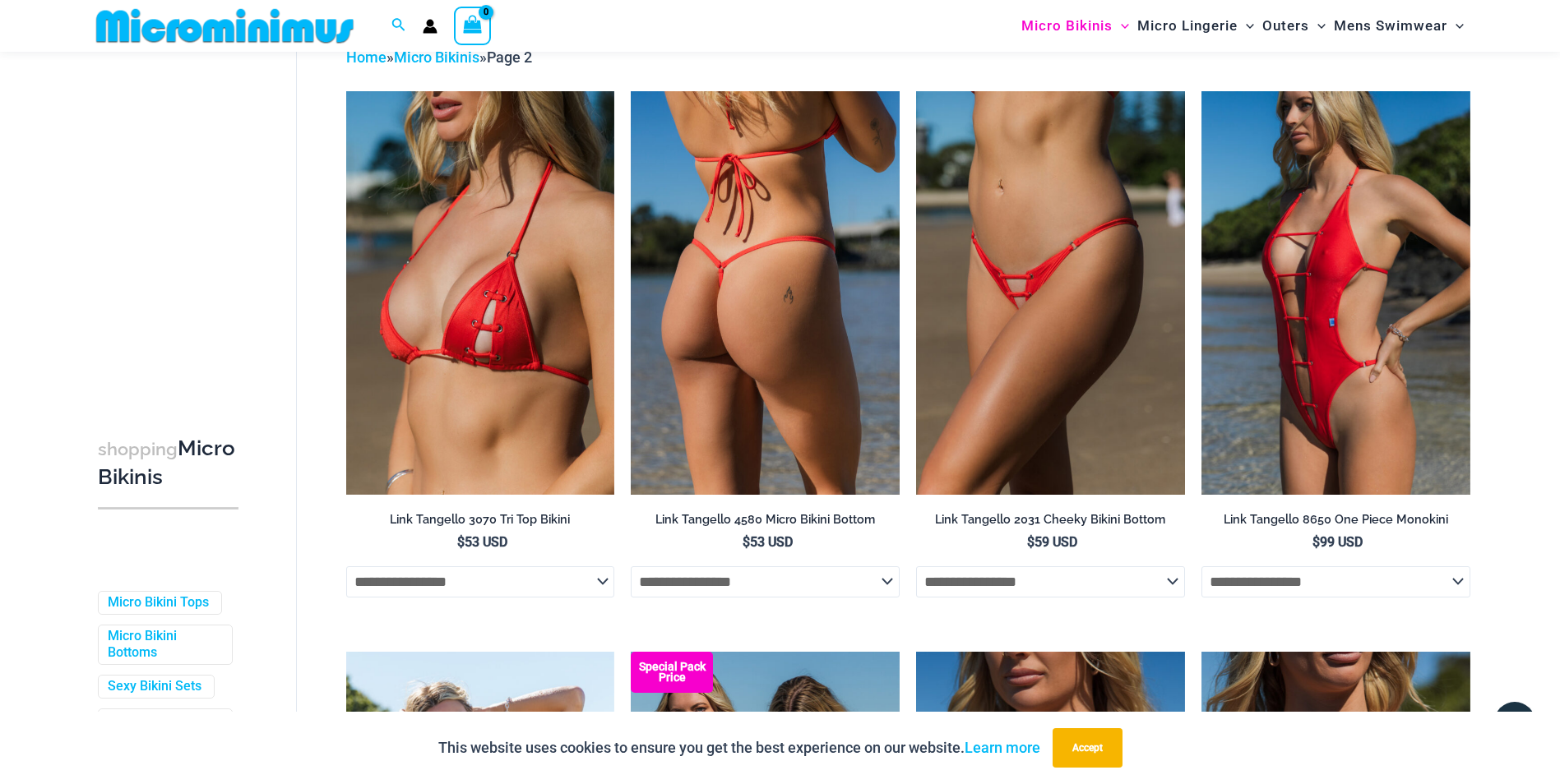
scroll to position [70, 0]
